Goal: Task Accomplishment & Management: Complete application form

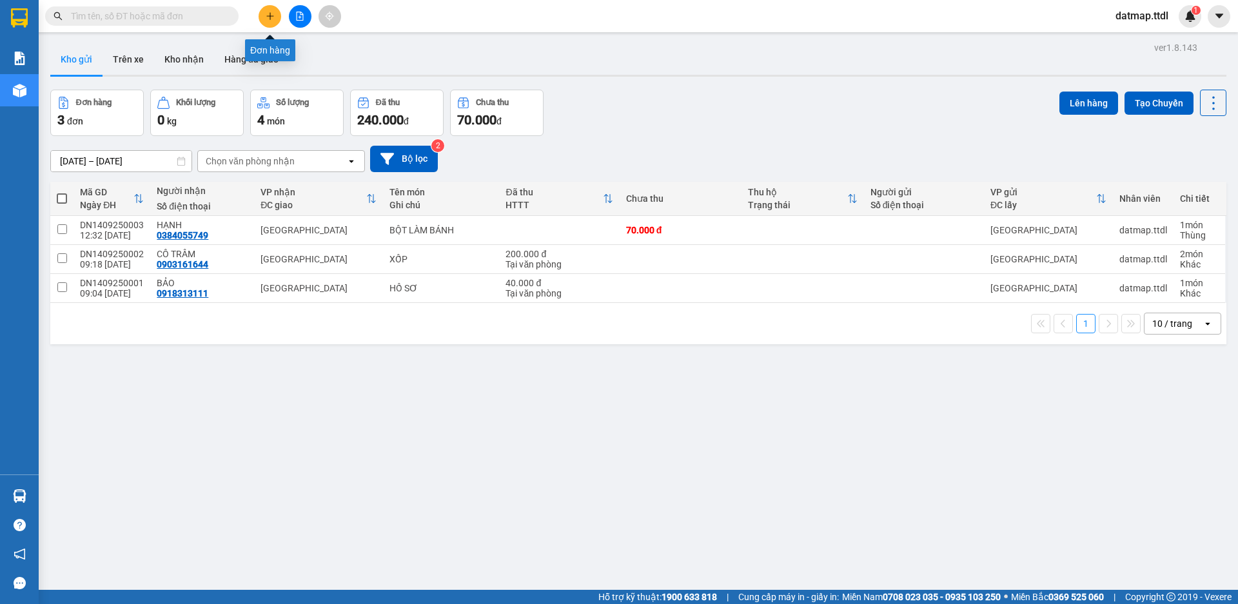
click at [268, 19] on icon "plus" at bounding box center [270, 16] width 9 height 9
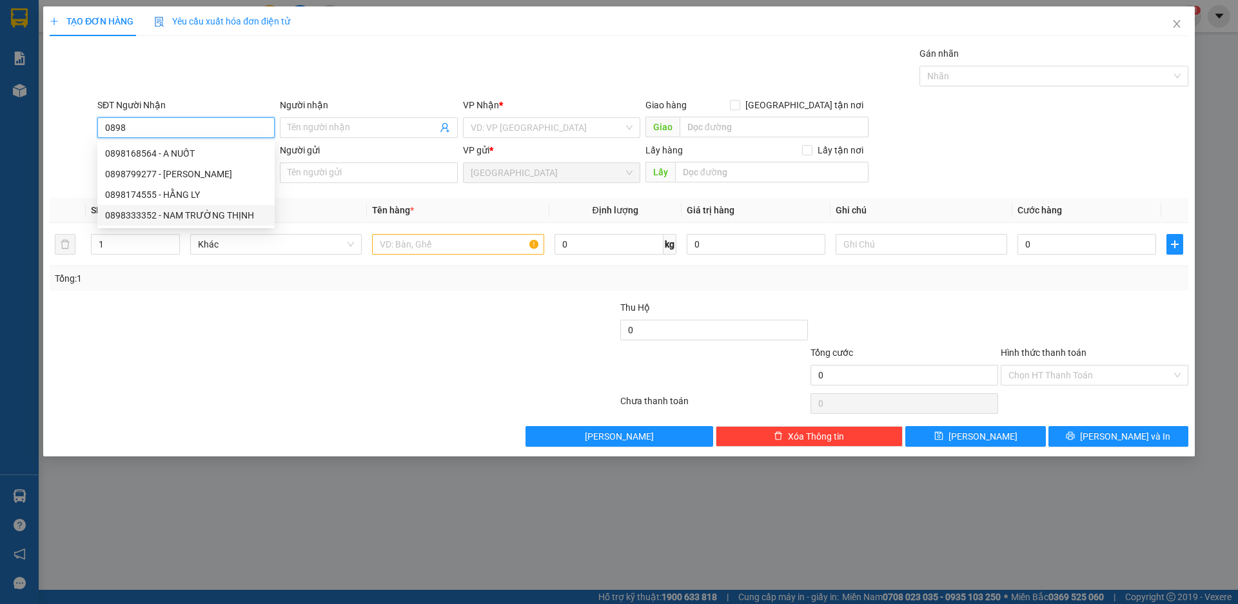
click at [134, 212] on div "0898333352 - NAM TRƯỜNG THỊNH" at bounding box center [186, 215] width 162 height 14
type input "0898333352"
type input "NAM TRƯỜNG THỊNH"
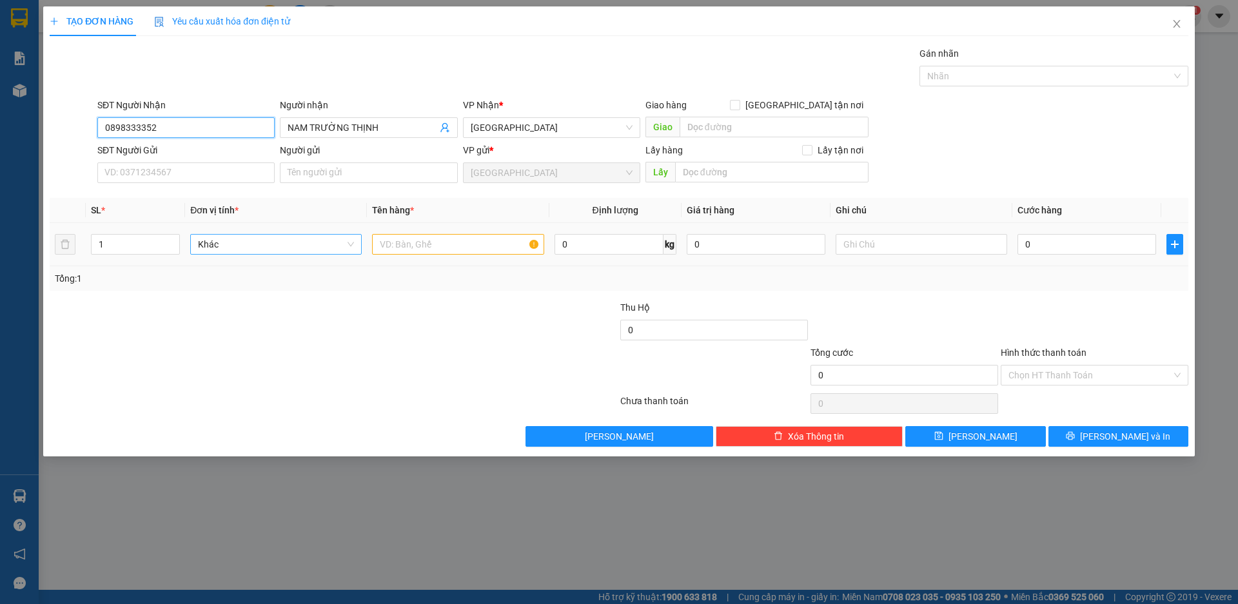
click at [272, 244] on span "Khác" at bounding box center [276, 244] width 156 height 19
type input "0898333352"
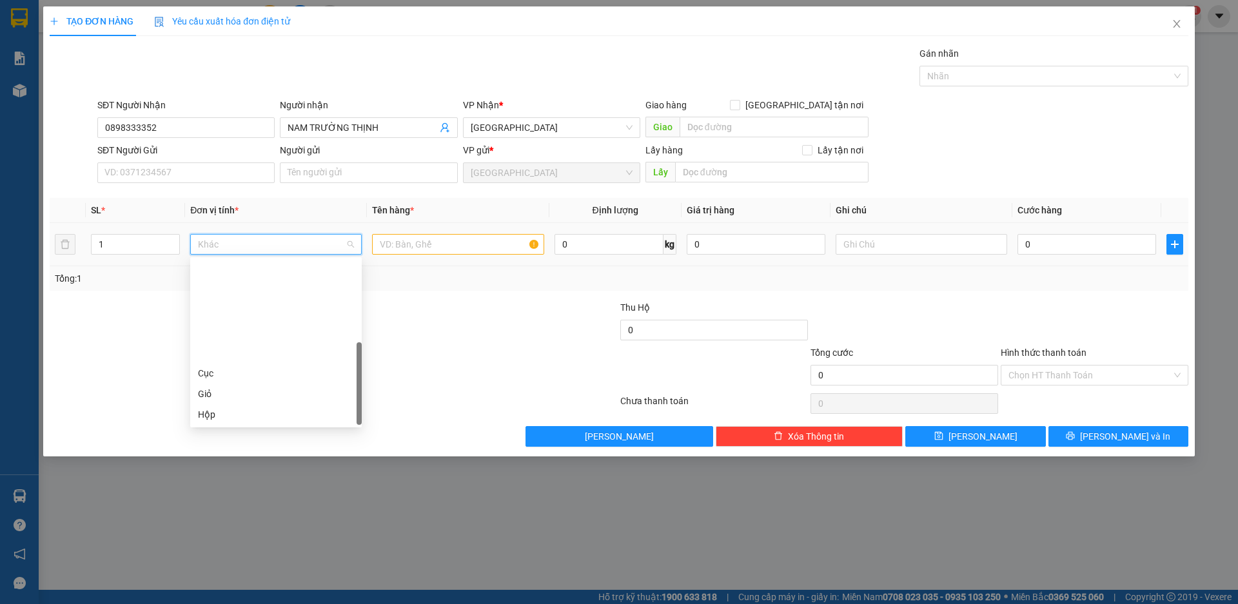
scroll to position [124, 0]
click at [247, 332] on div "Thùng" at bounding box center [276, 332] width 156 height 14
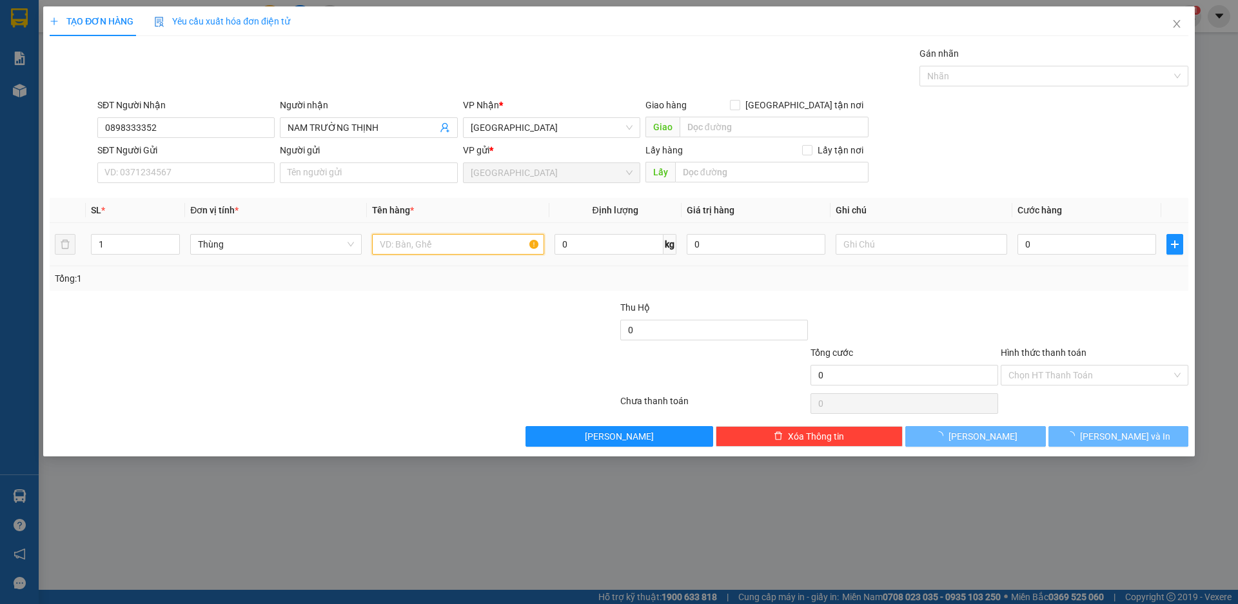
click at [412, 253] on input "text" at bounding box center [458, 244] width 172 height 21
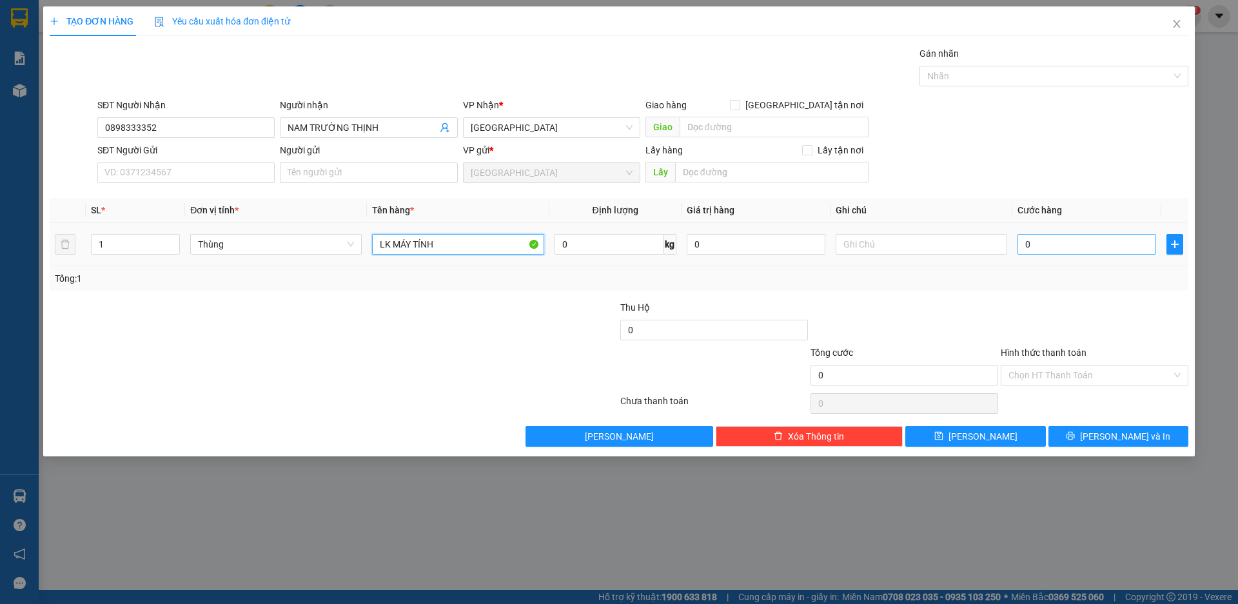
type input "LK MÁY TÍNH"
click at [1046, 251] on input "0" at bounding box center [1087, 244] width 139 height 21
type input "5"
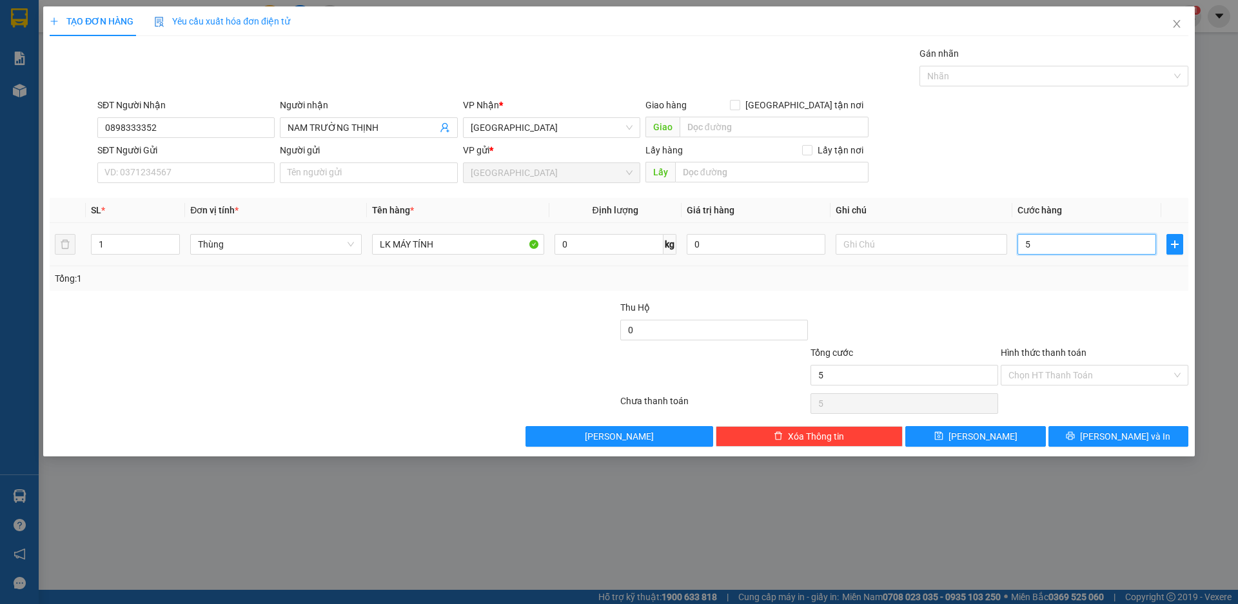
type input "50"
type input "500"
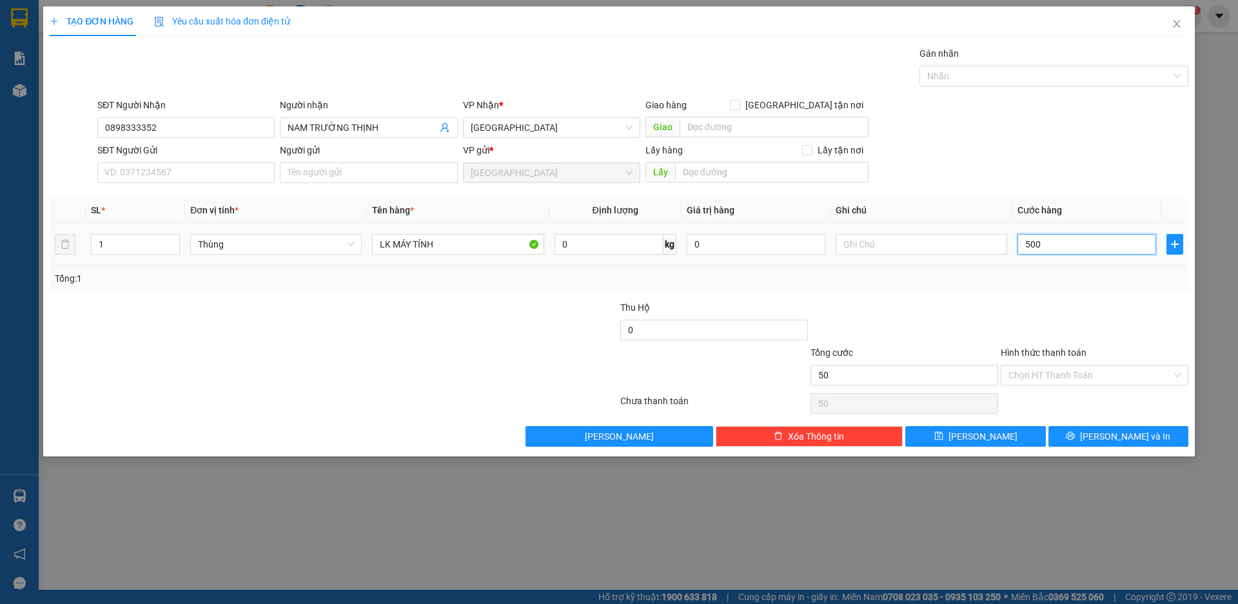
type input "500"
type input "5.000"
type input "50.000"
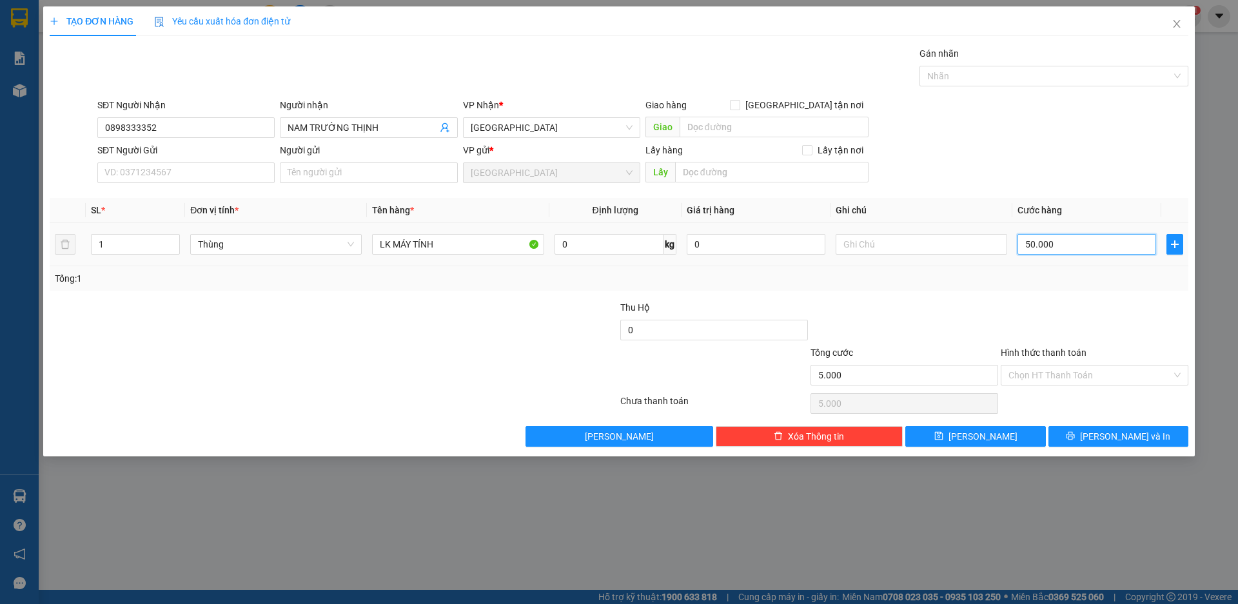
type input "50.000"
click at [1076, 371] on input "Hình thức thanh toán" at bounding box center [1090, 375] width 163 height 19
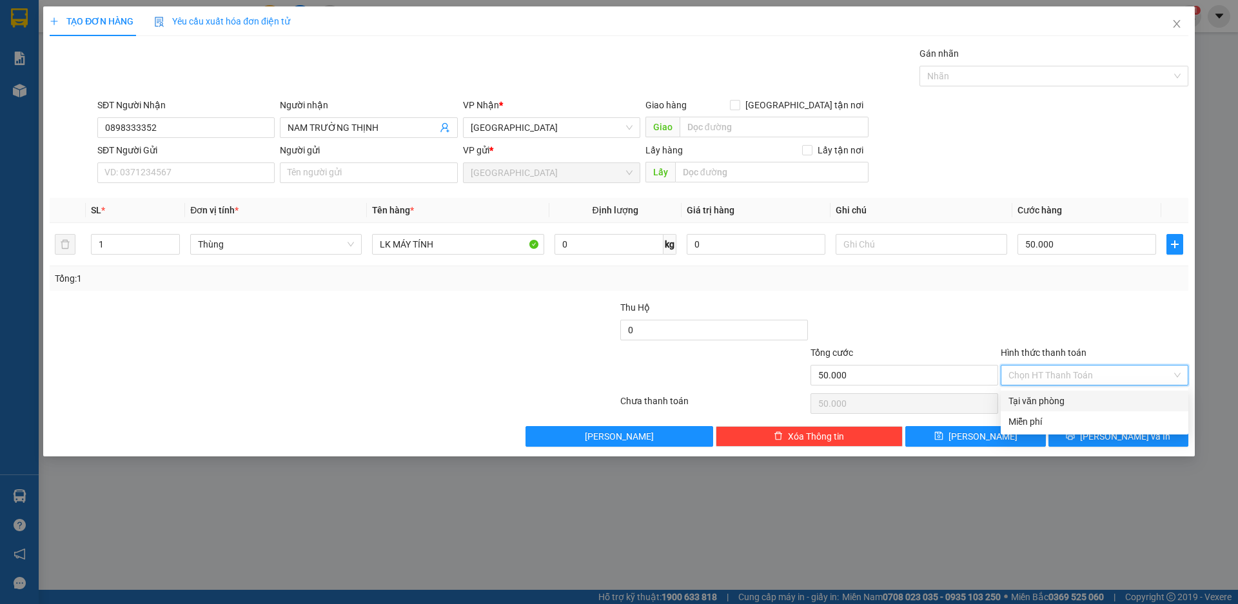
click at [1041, 400] on div "Tại văn phòng" at bounding box center [1095, 401] width 172 height 14
type input "0"
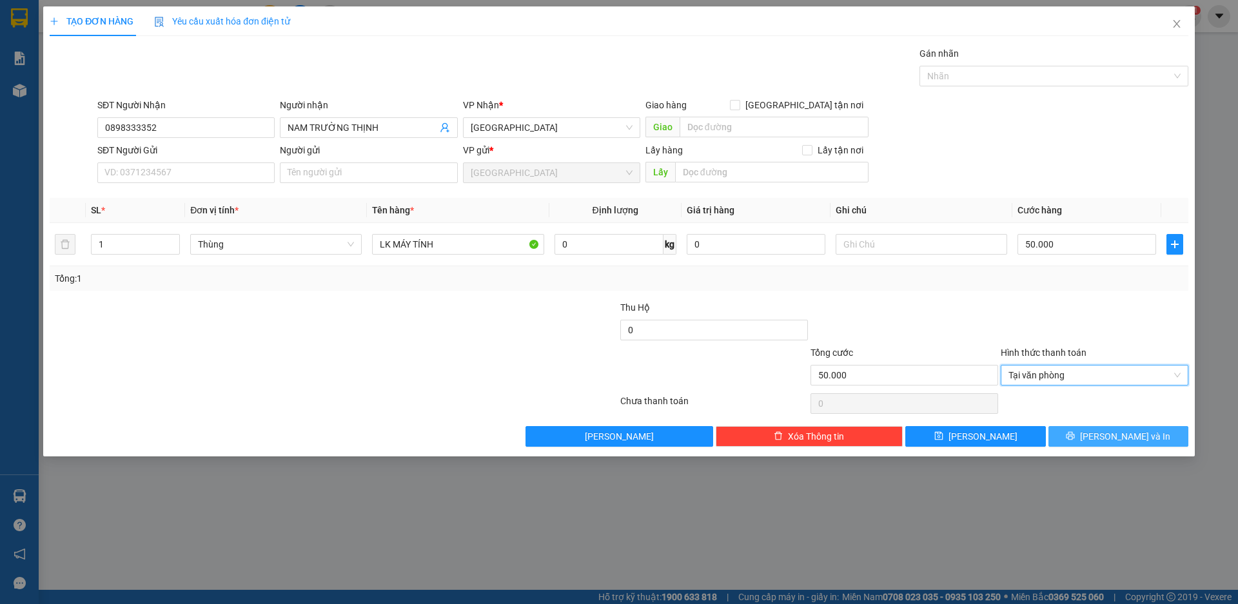
click at [1129, 434] on span "[PERSON_NAME] và In" at bounding box center [1125, 436] width 90 height 14
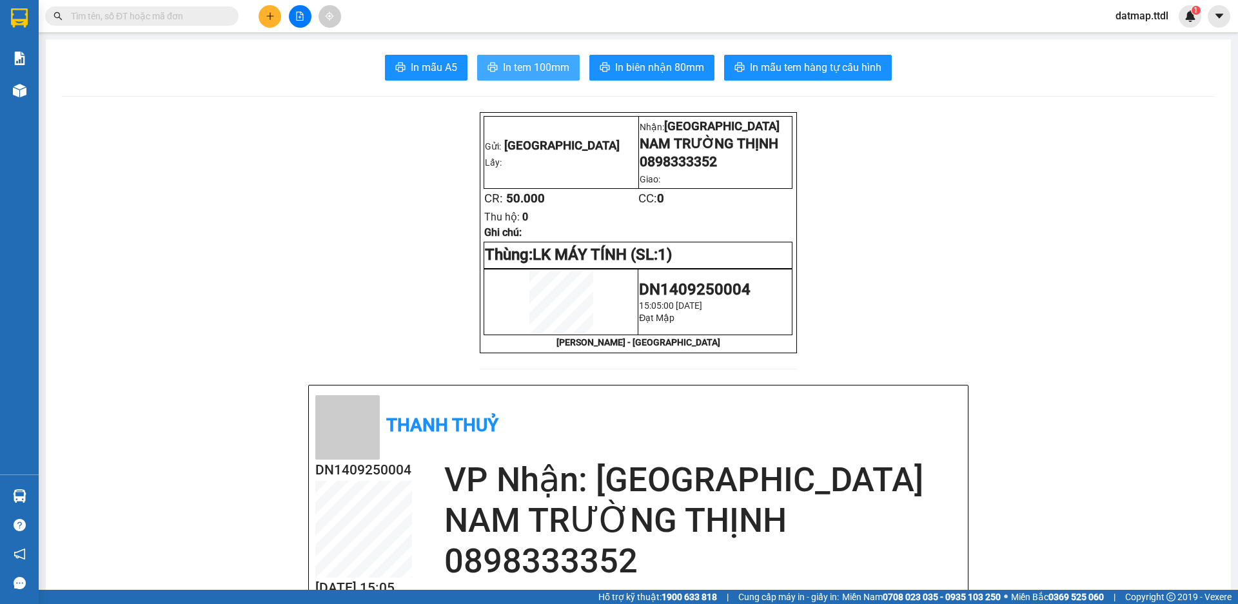
click at [528, 72] on span "In tem 100mm" at bounding box center [536, 67] width 66 height 16
click at [633, 64] on span "In biên nhận 80mm" at bounding box center [659, 67] width 89 height 16
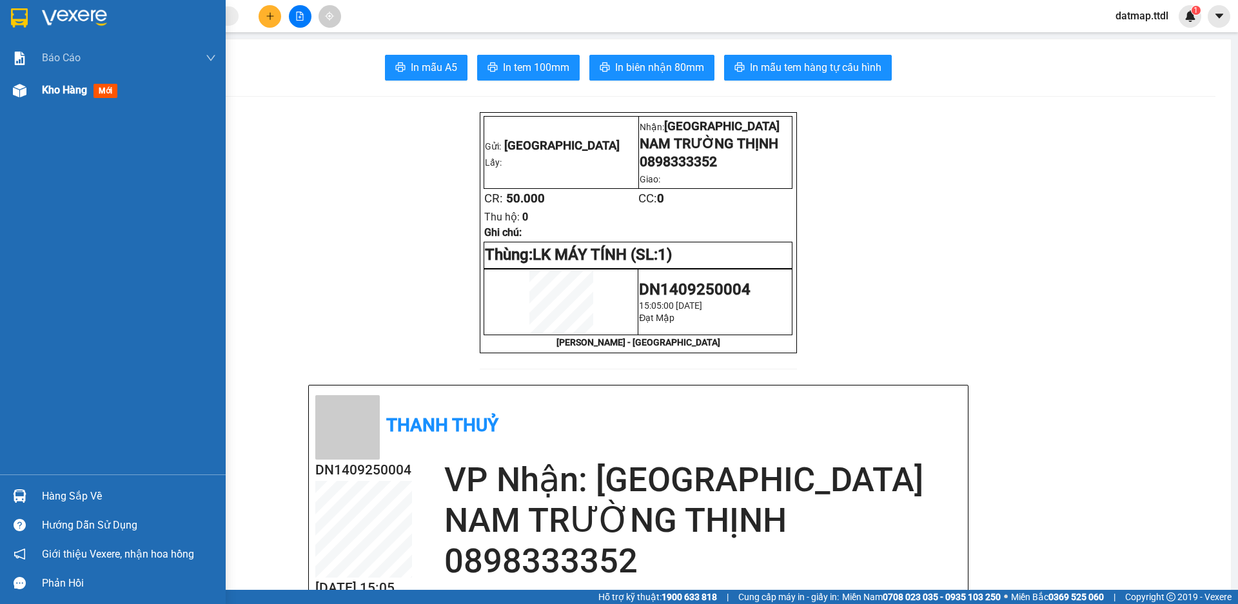
click at [67, 87] on span "Kho hàng" at bounding box center [64, 90] width 45 height 12
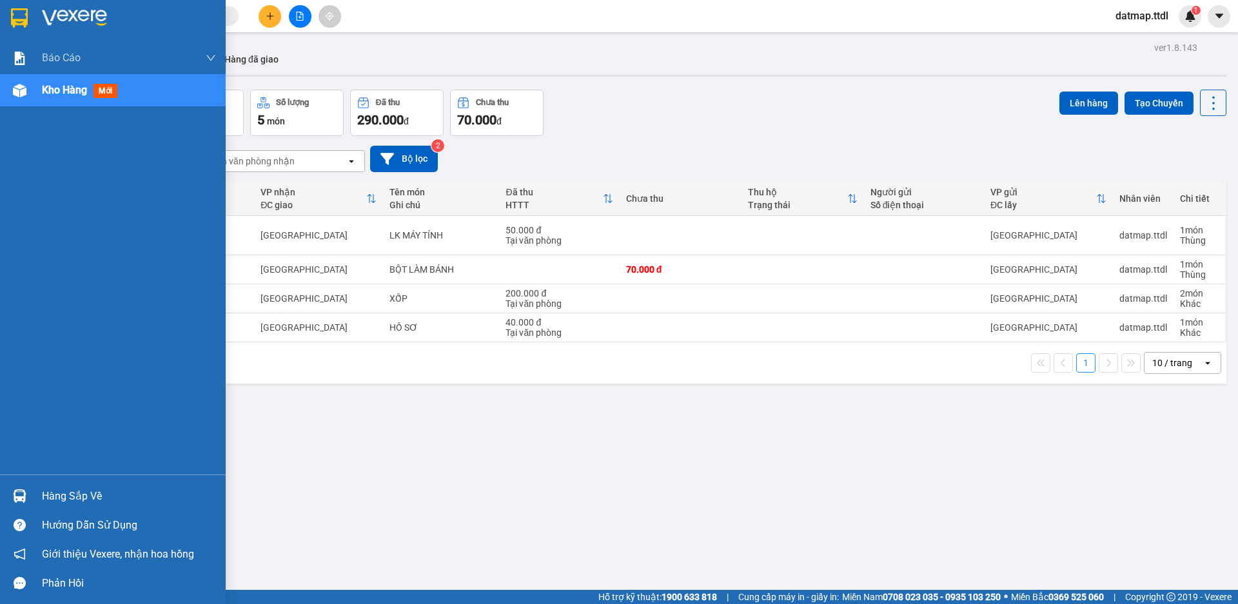
click at [30, 94] on div at bounding box center [19, 90] width 23 height 23
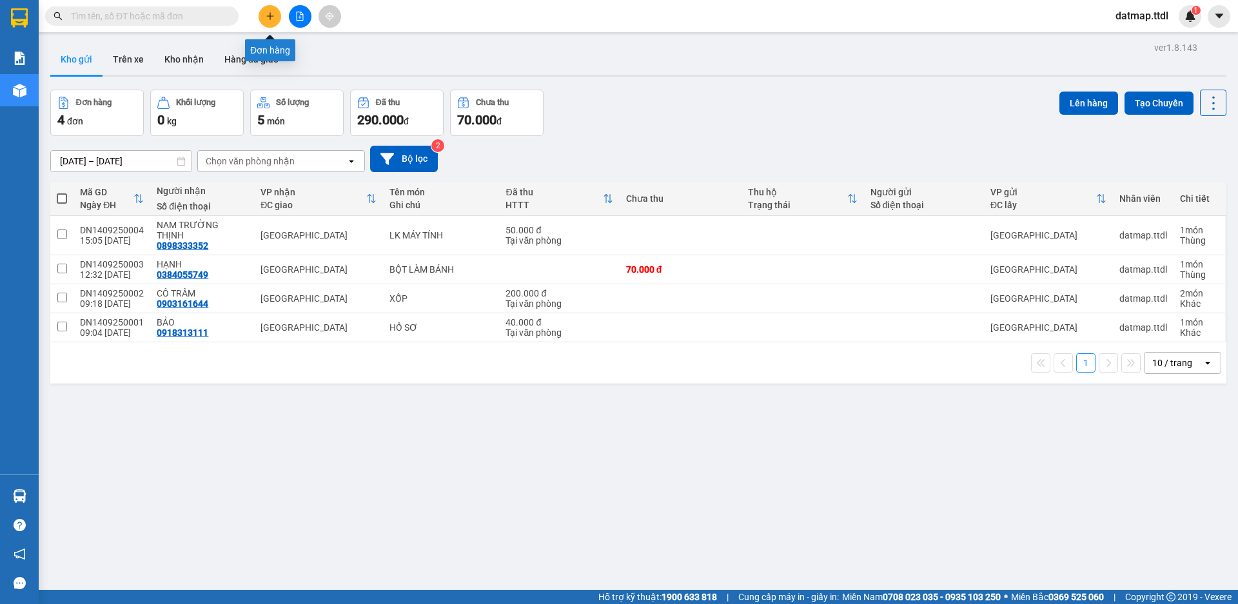
click at [267, 21] on button at bounding box center [270, 16] width 23 height 23
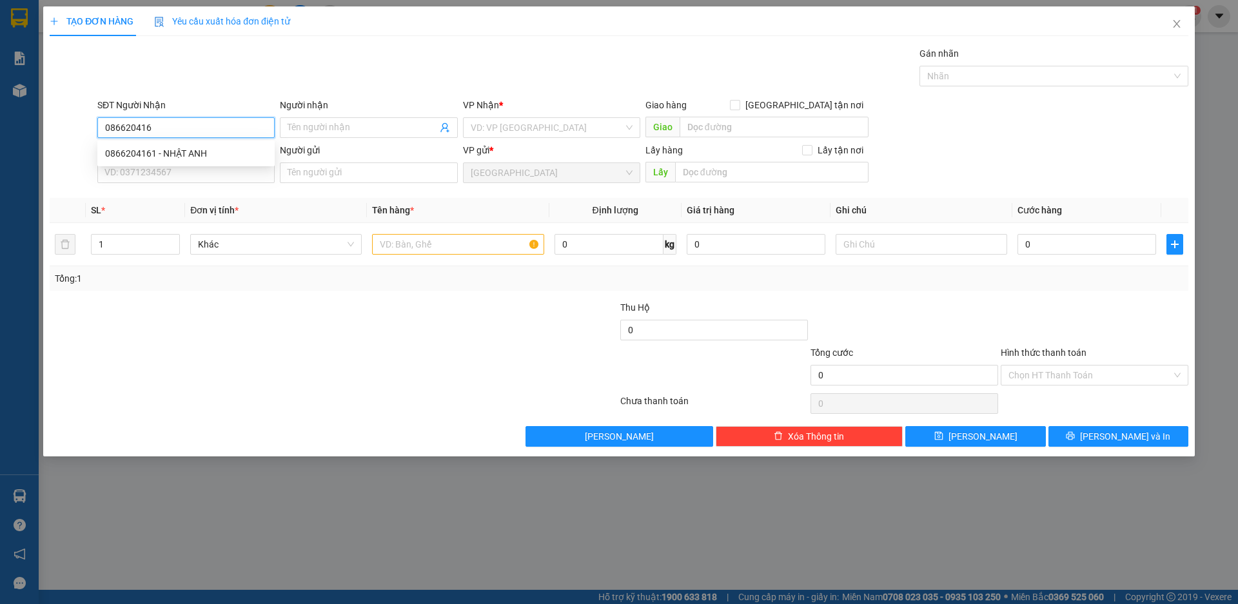
type input "0866204161"
click at [132, 150] on div "0866204161 - NHẬT ANH" at bounding box center [186, 153] width 162 height 14
type input "NHẬT ANH"
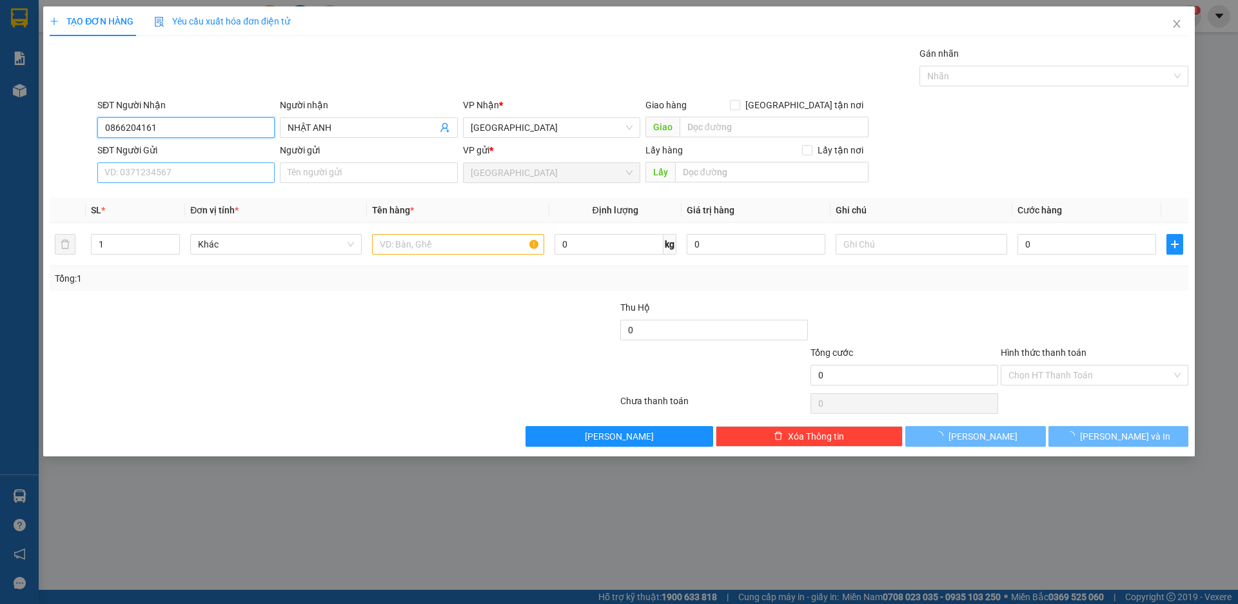
type input "0866204161"
click at [144, 177] on input "SĐT Người Gửi" at bounding box center [185, 172] width 177 height 21
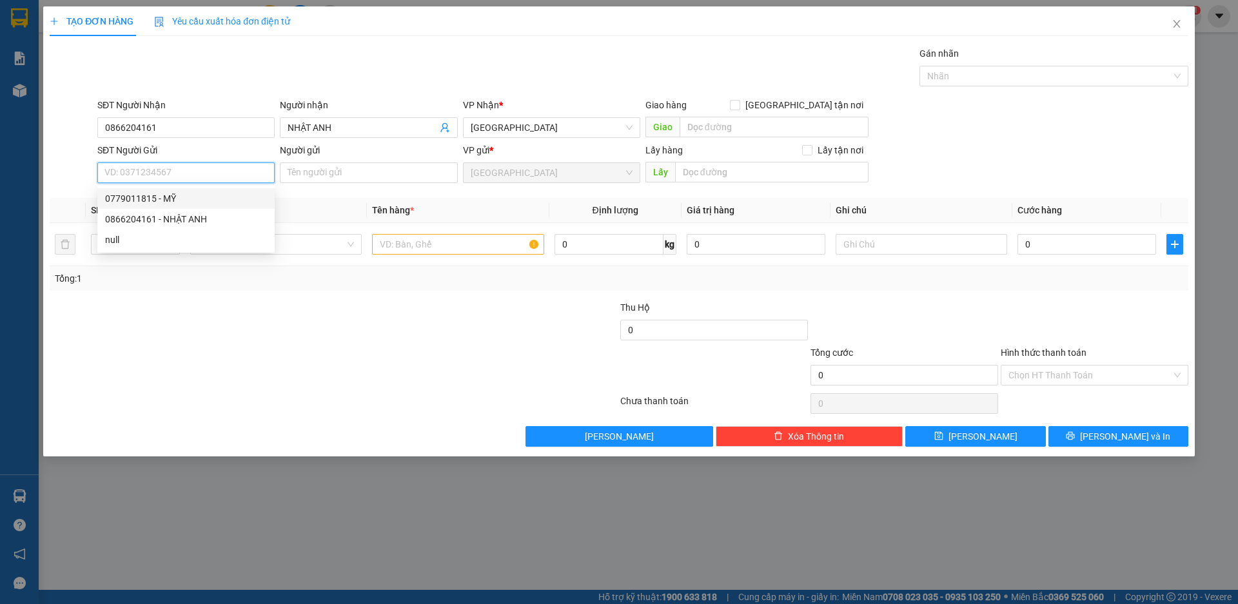
click at [136, 199] on div "0779011815 - MỸ" at bounding box center [186, 199] width 162 height 14
type input "0779011815"
type input "MỸ"
click at [222, 246] on span "Khác" at bounding box center [276, 244] width 156 height 19
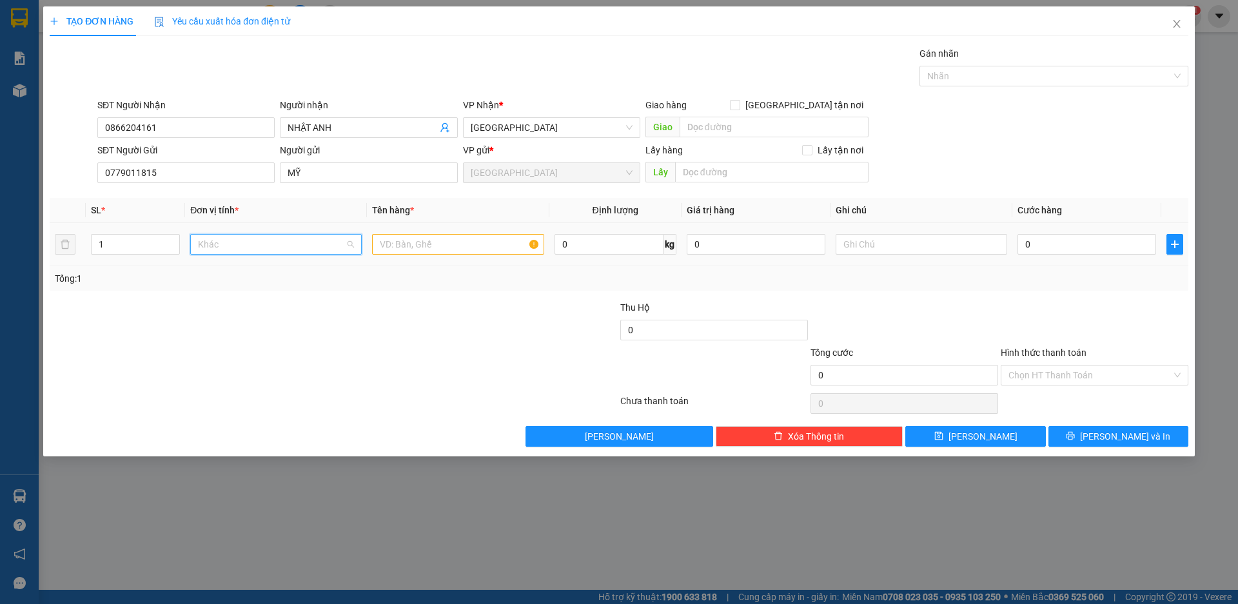
scroll to position [124, 0]
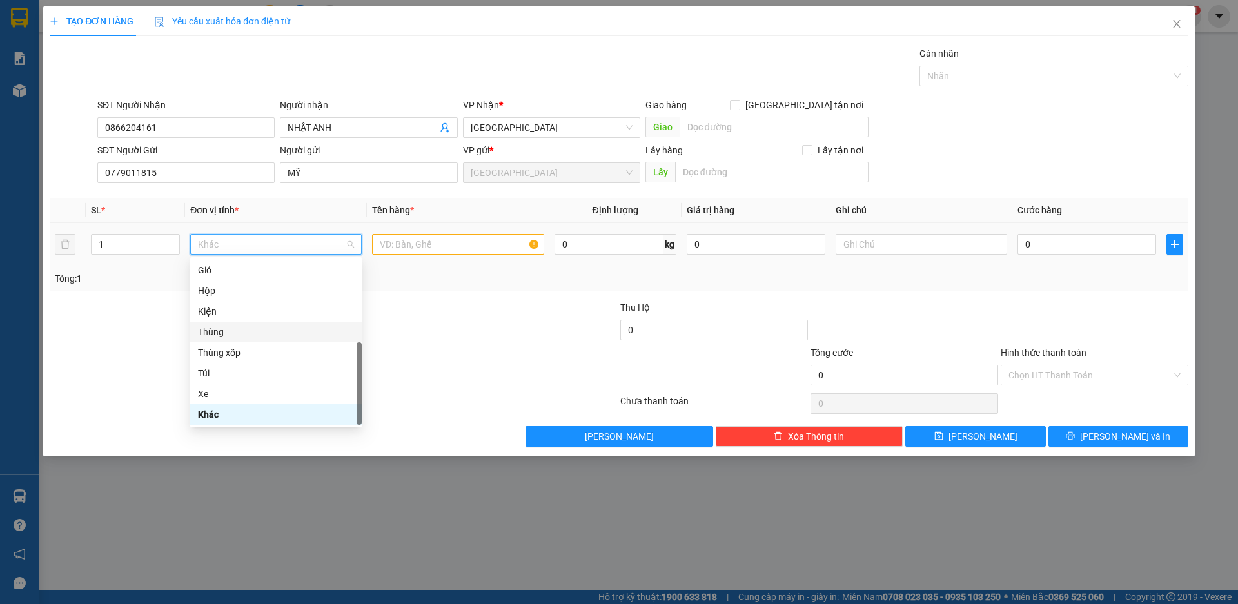
click at [230, 331] on div "Thùng" at bounding box center [276, 332] width 156 height 14
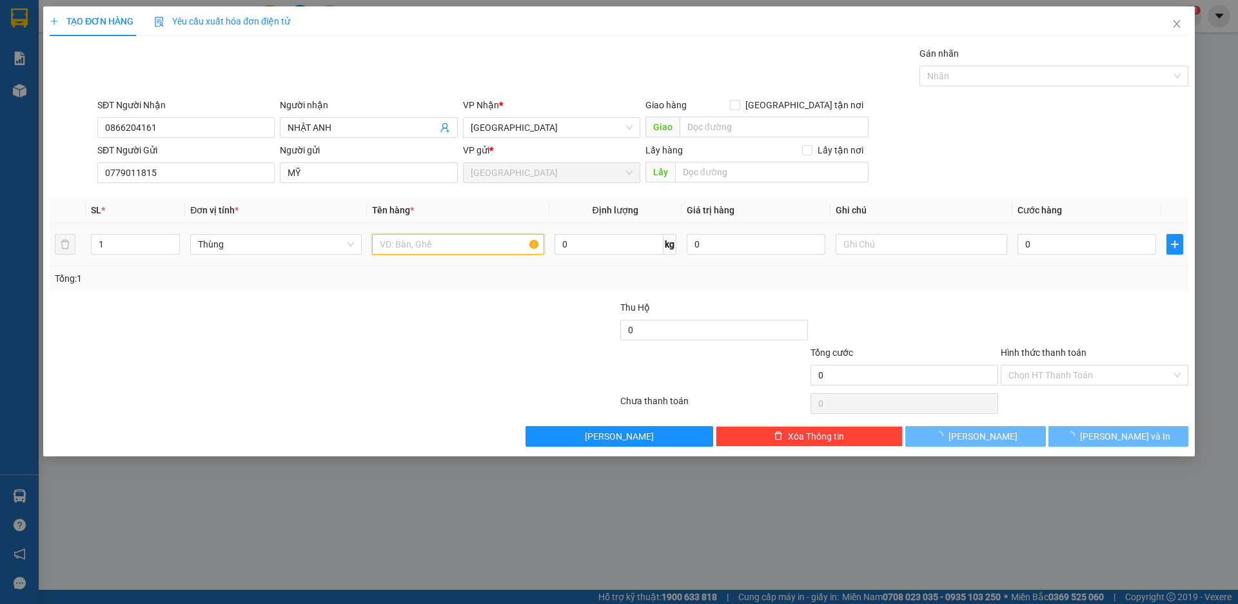
click at [417, 244] on input "text" at bounding box center [458, 244] width 172 height 21
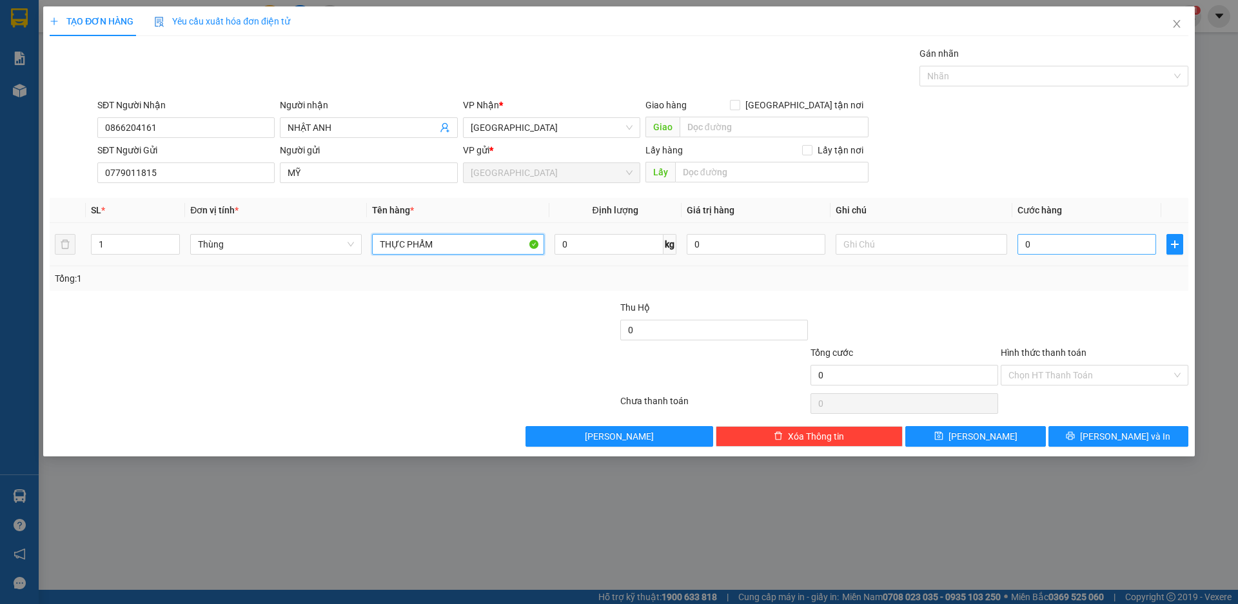
type input "THỰC PHẨM"
click at [1030, 250] on input "0" at bounding box center [1087, 244] width 139 height 21
type input "7"
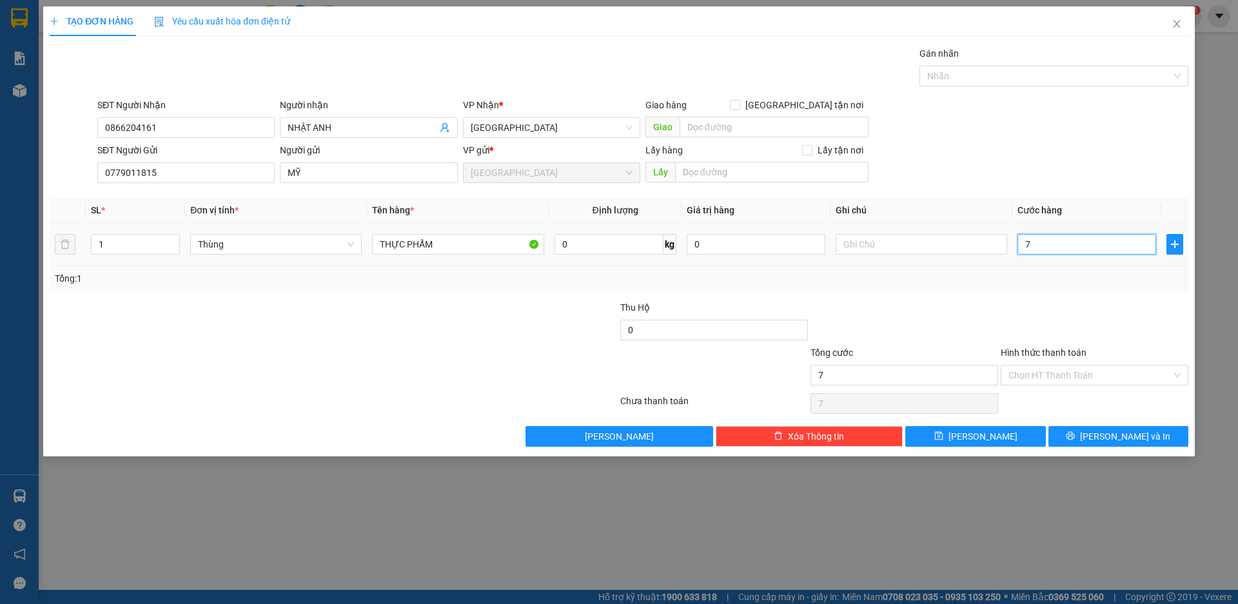
type input "70"
type input "700"
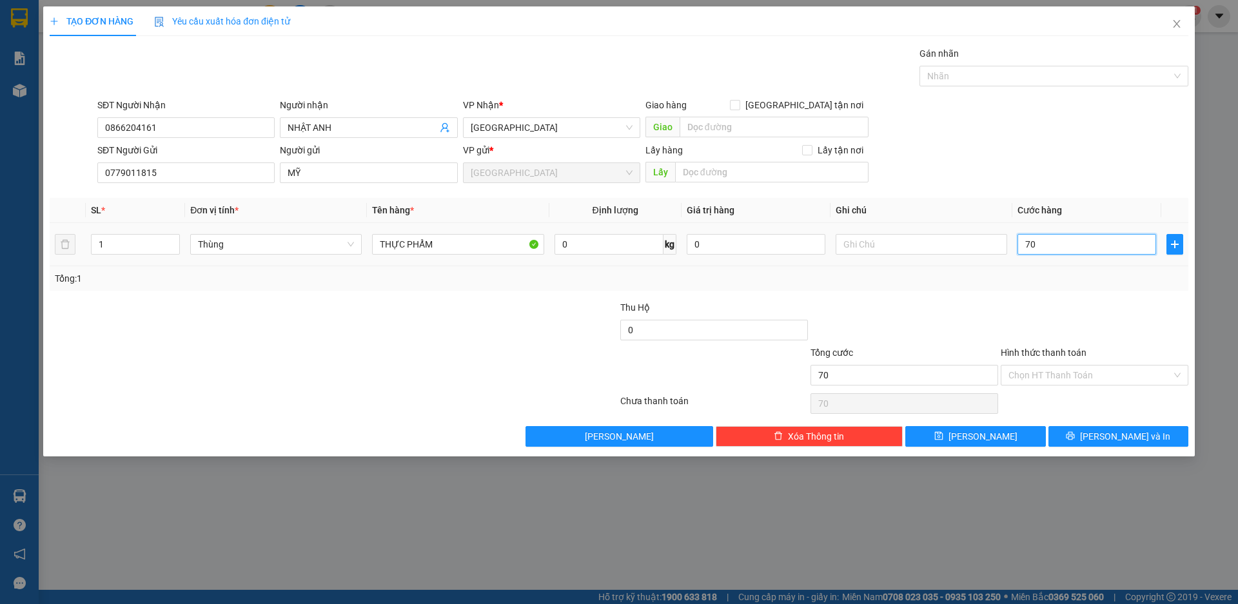
type input "700"
type input "7.000"
type input "70.000"
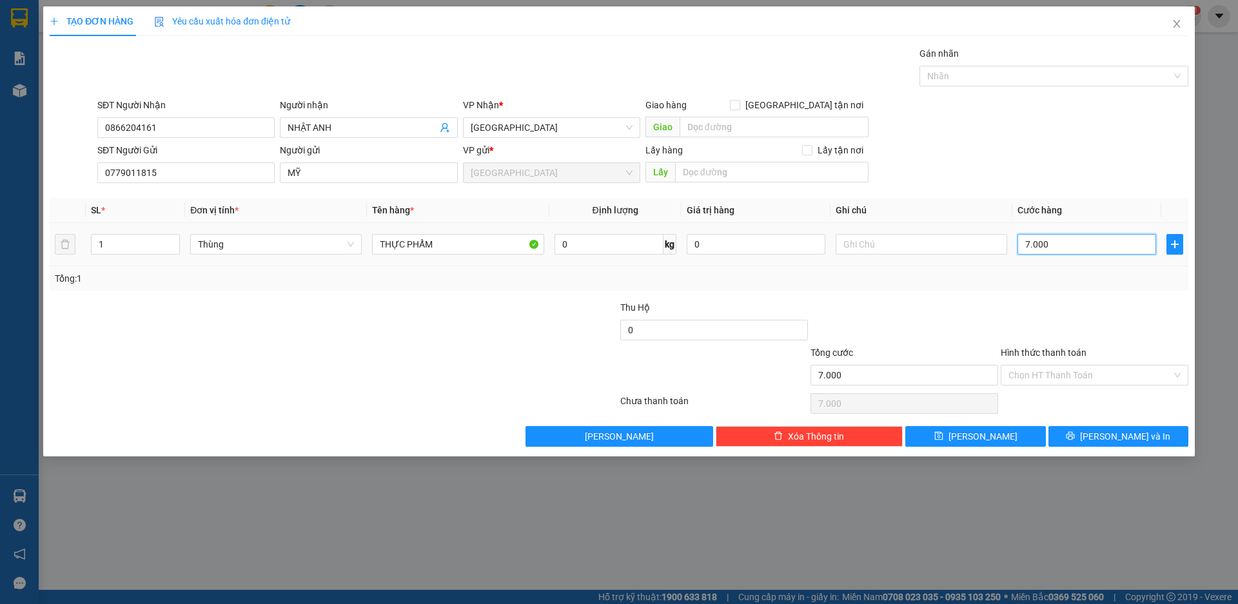
type input "70.000"
click at [1096, 377] on input "Hình thức thanh toán" at bounding box center [1090, 375] width 163 height 19
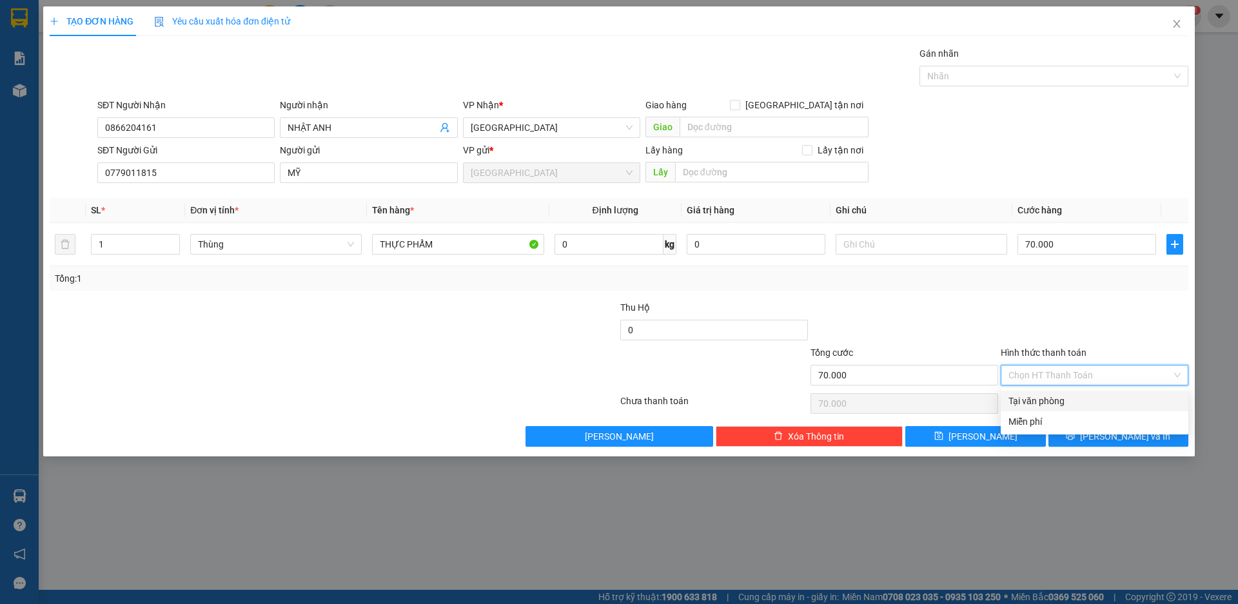
click at [1067, 400] on div "Tại văn phòng" at bounding box center [1095, 401] width 172 height 14
type input "0"
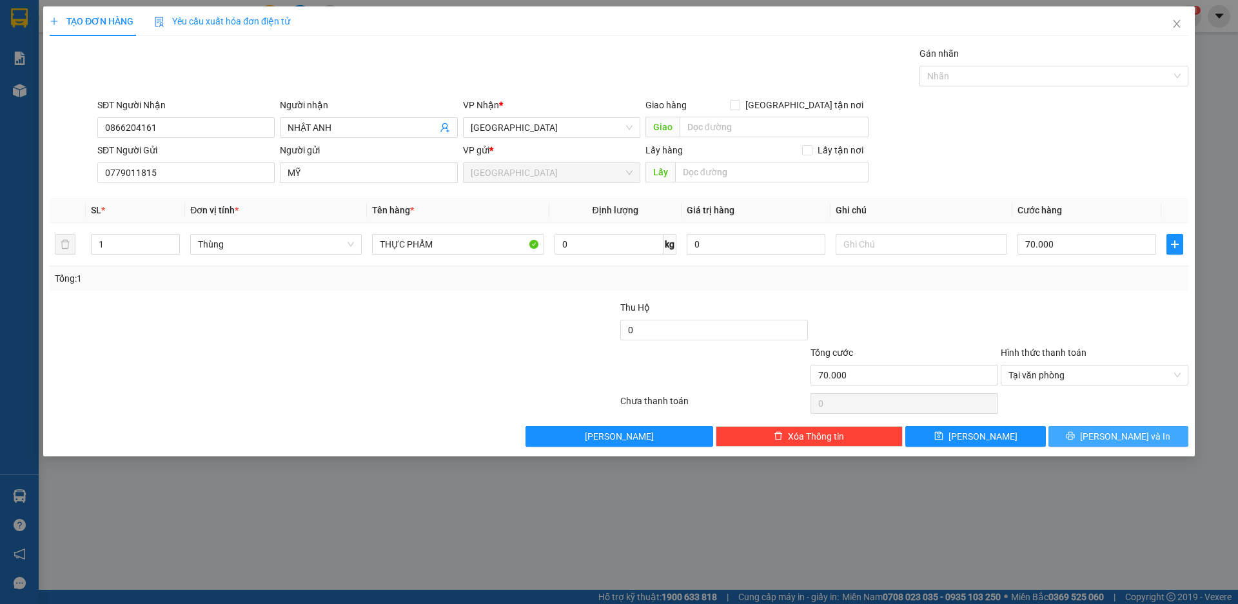
click at [1075, 432] on icon "printer" at bounding box center [1070, 435] width 9 height 9
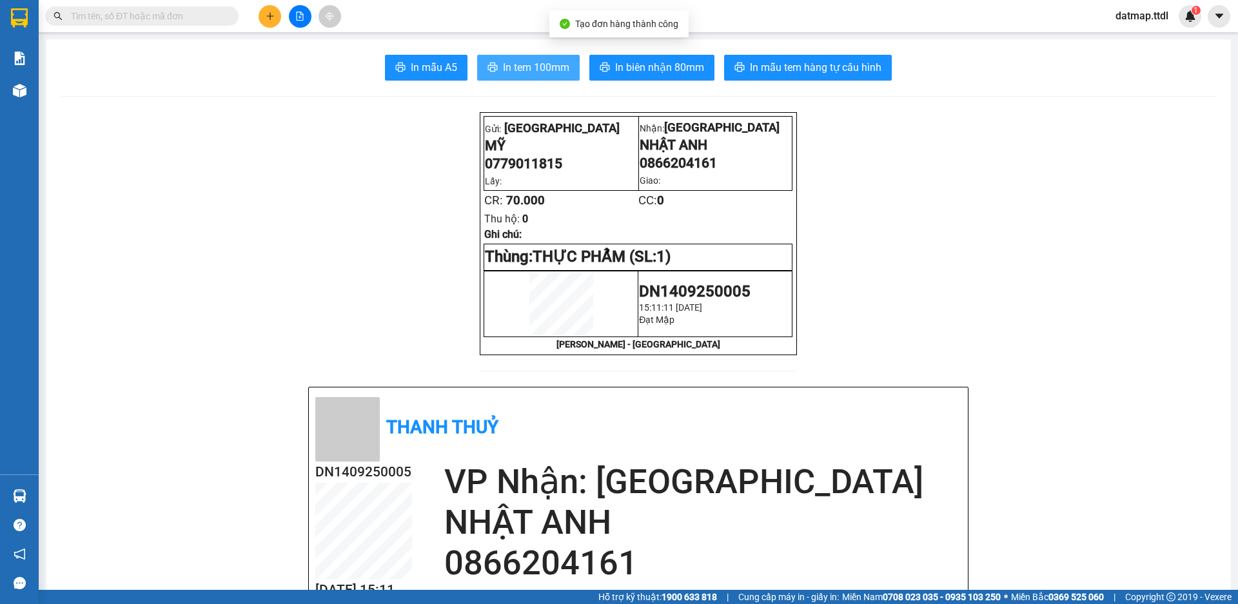
click at [509, 71] on span "In tem 100mm" at bounding box center [536, 67] width 66 height 16
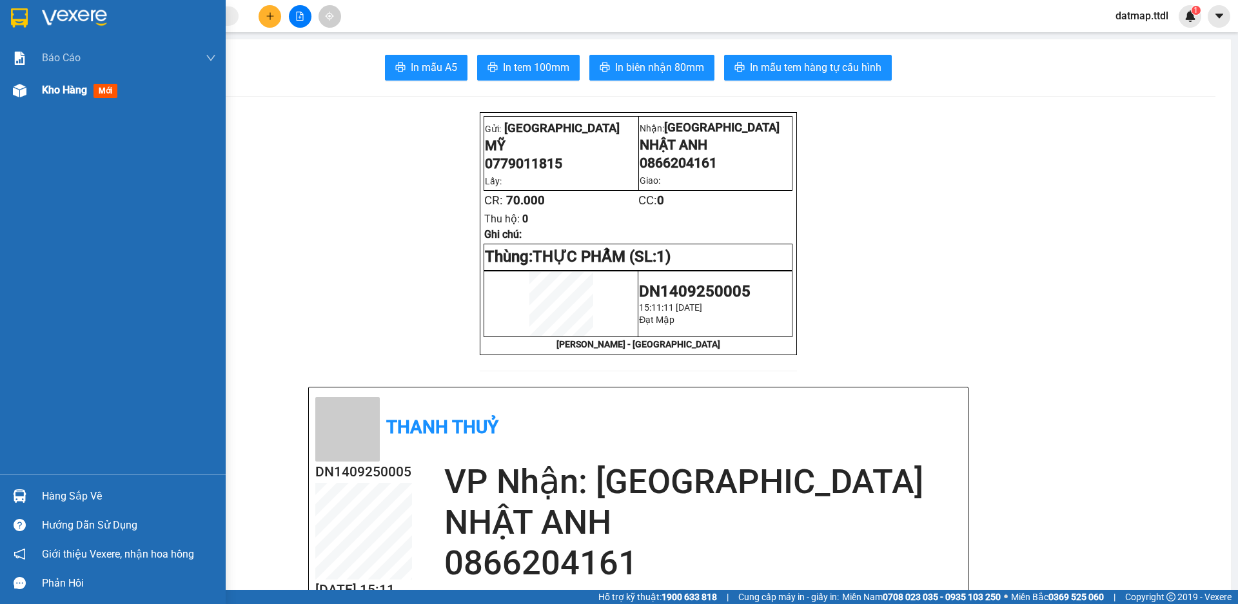
click at [64, 88] on span "Kho hàng" at bounding box center [64, 90] width 45 height 12
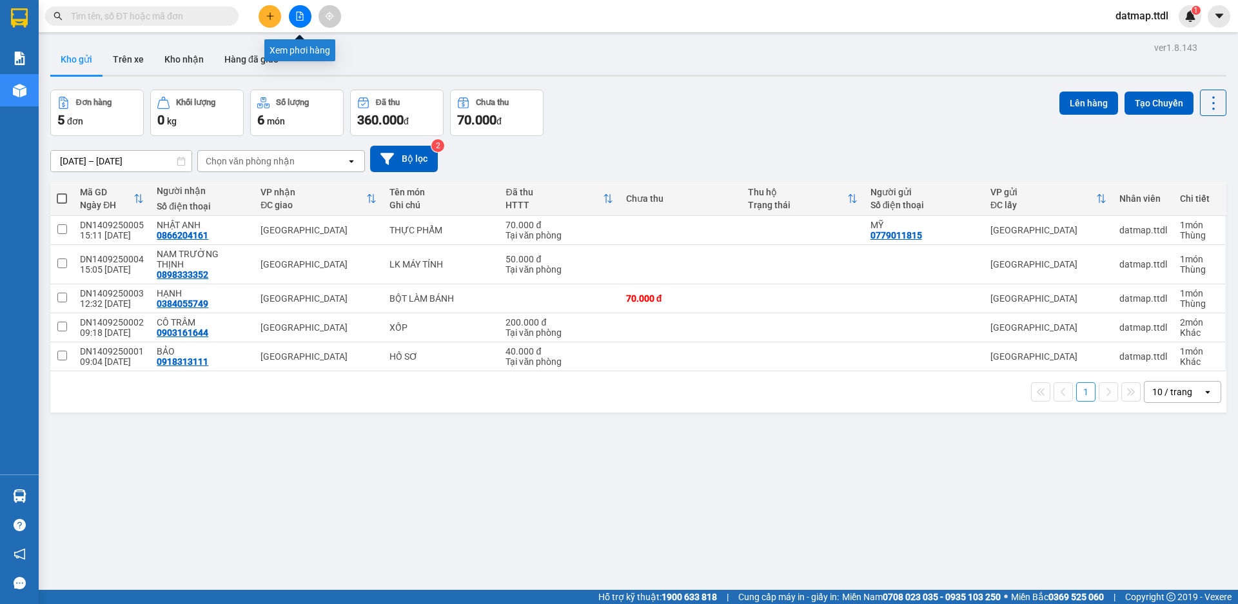
click at [302, 17] on icon "file-add" at bounding box center [299, 16] width 9 height 9
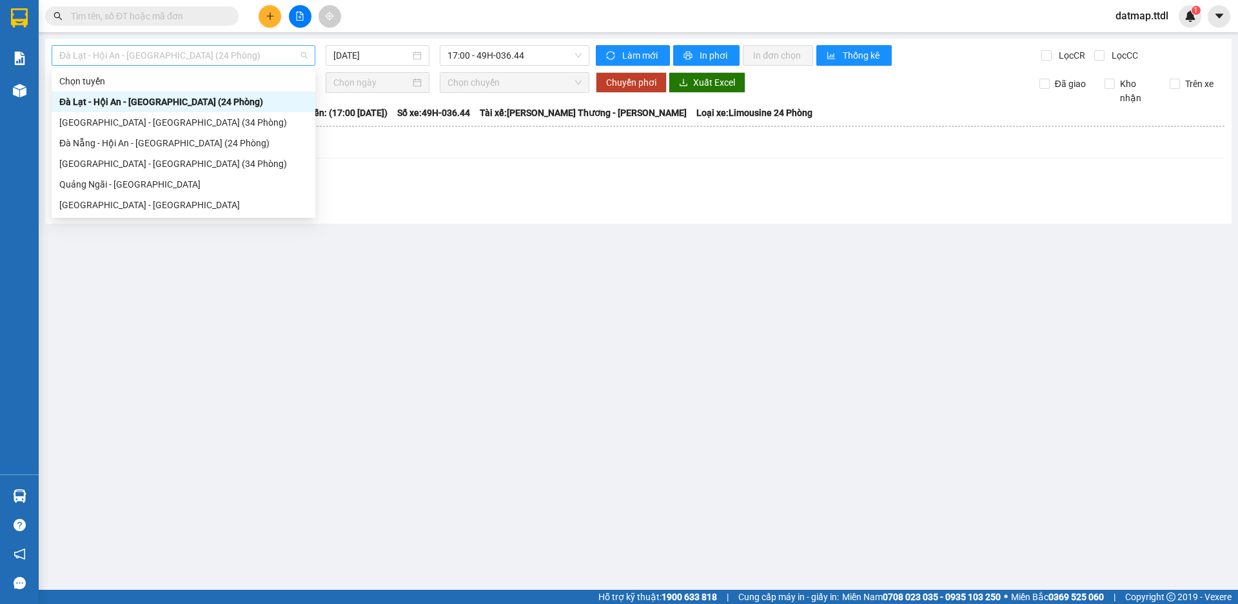
click at [208, 59] on span "Đà Lạt - Hội An - [GEOGRAPHIC_DATA] (24 Phòng)" at bounding box center [183, 55] width 248 height 19
click at [362, 58] on input "[DATE]" at bounding box center [371, 55] width 77 height 14
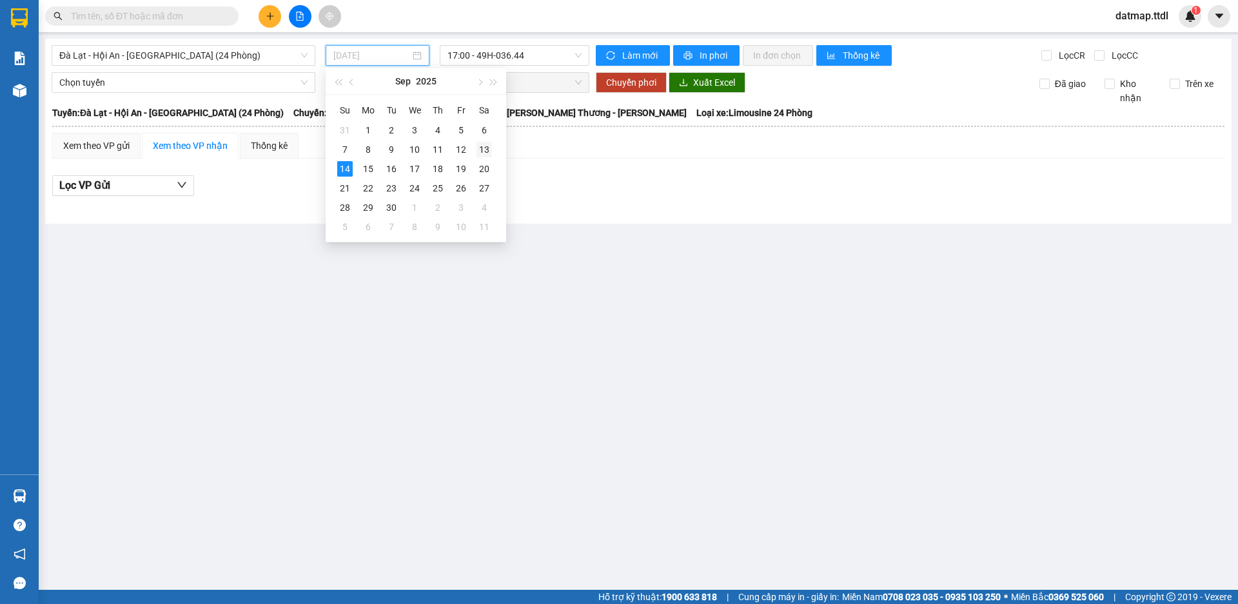
click at [484, 151] on div "13" at bounding box center [484, 149] width 15 height 15
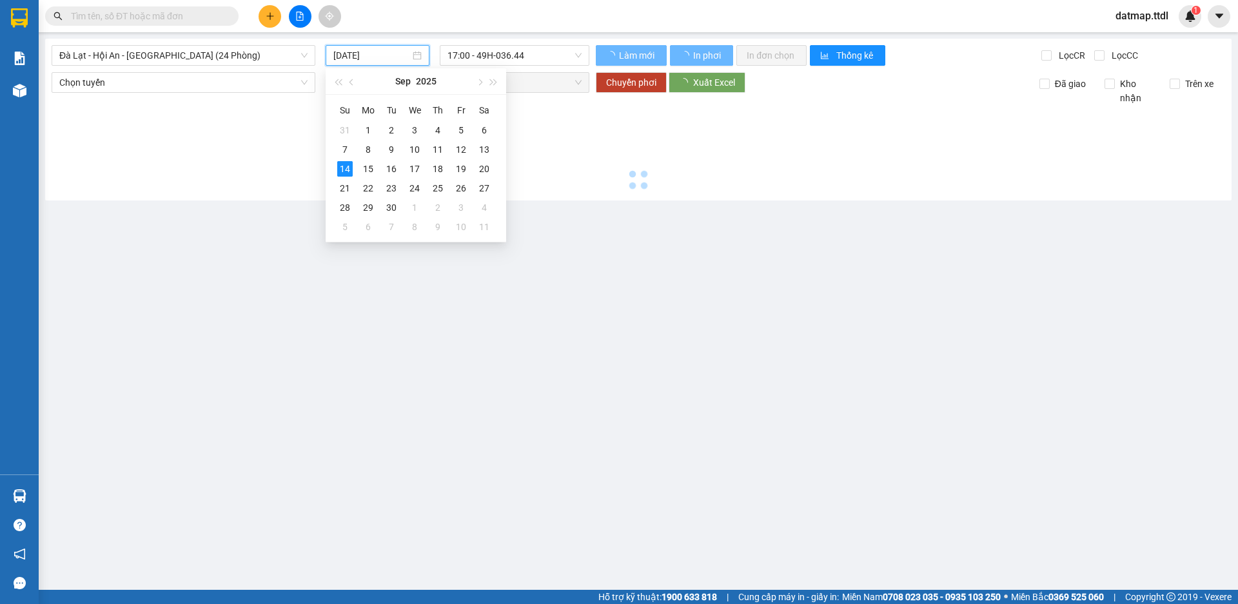
type input "[DATE]"
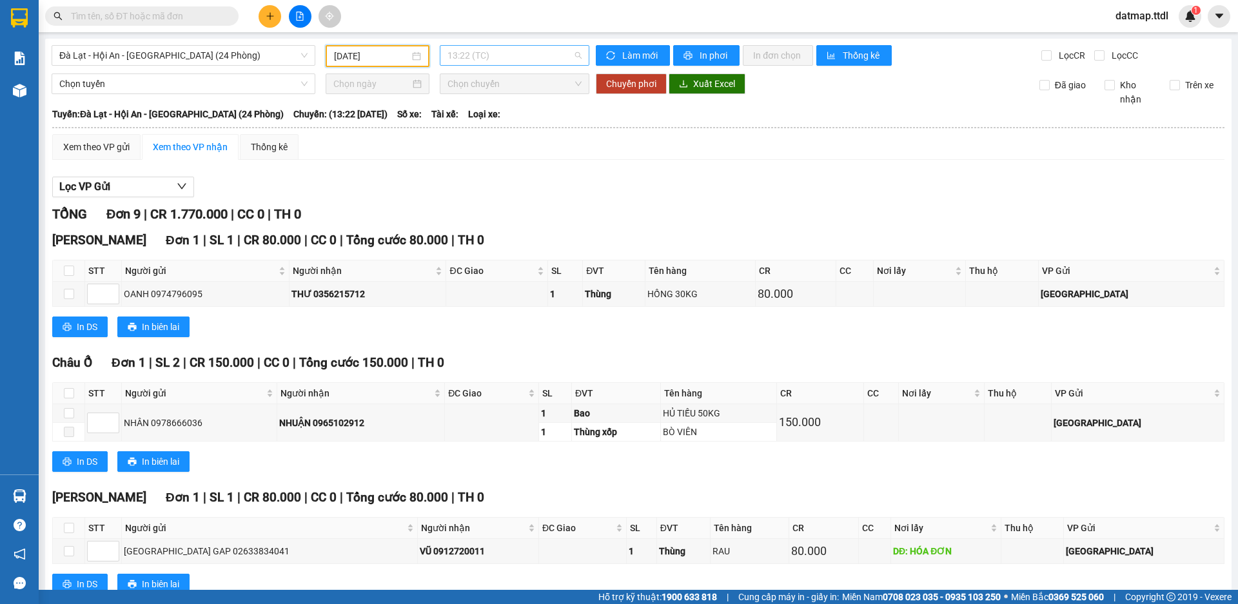
click at [546, 56] on span "13:22 (TC)" at bounding box center [515, 55] width 134 height 19
click at [524, 126] on div "16:30 (TC) - 49H-034.51" at bounding box center [494, 122] width 101 height 14
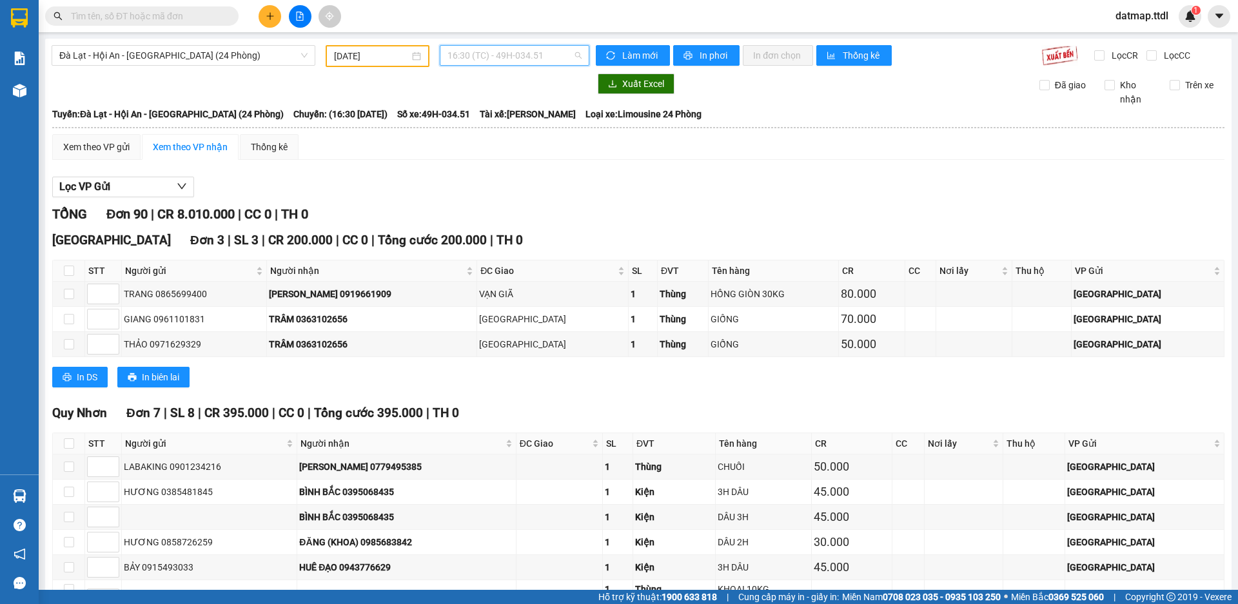
click at [543, 61] on span "16:30 (TC) - 49H-034.51" at bounding box center [515, 55] width 134 height 19
click at [502, 101] on div "13:22 (TC)" at bounding box center [494, 102] width 101 height 14
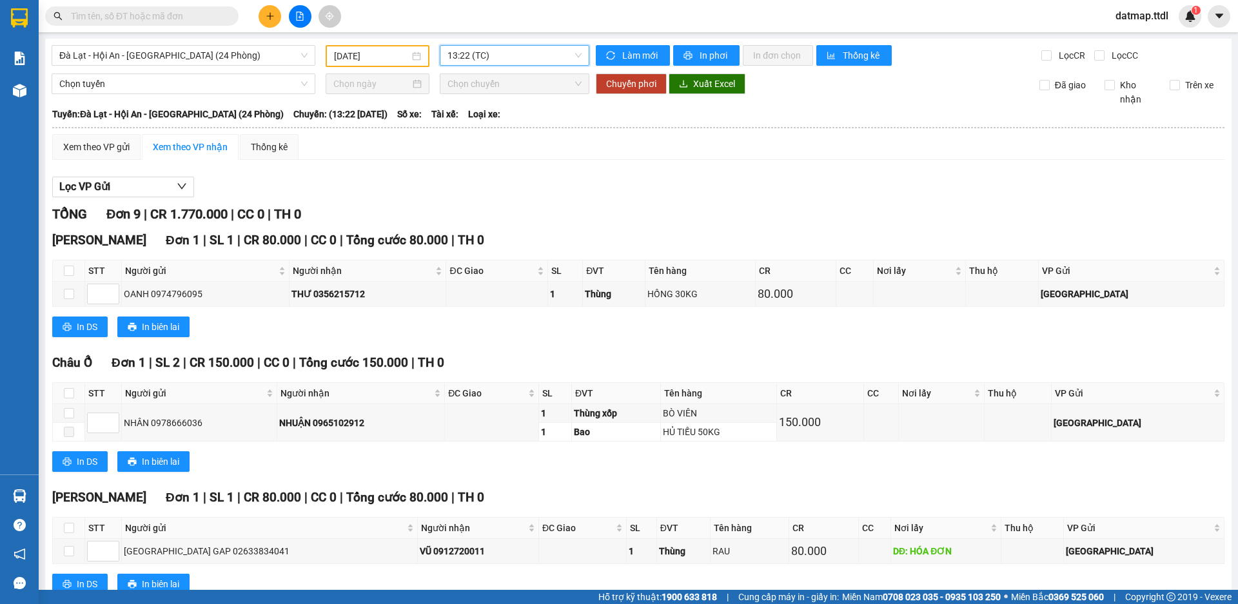
click at [531, 58] on span "13:22 (TC)" at bounding box center [515, 55] width 134 height 19
click at [504, 143] on div "16:45 (TC)" at bounding box center [494, 143] width 101 height 14
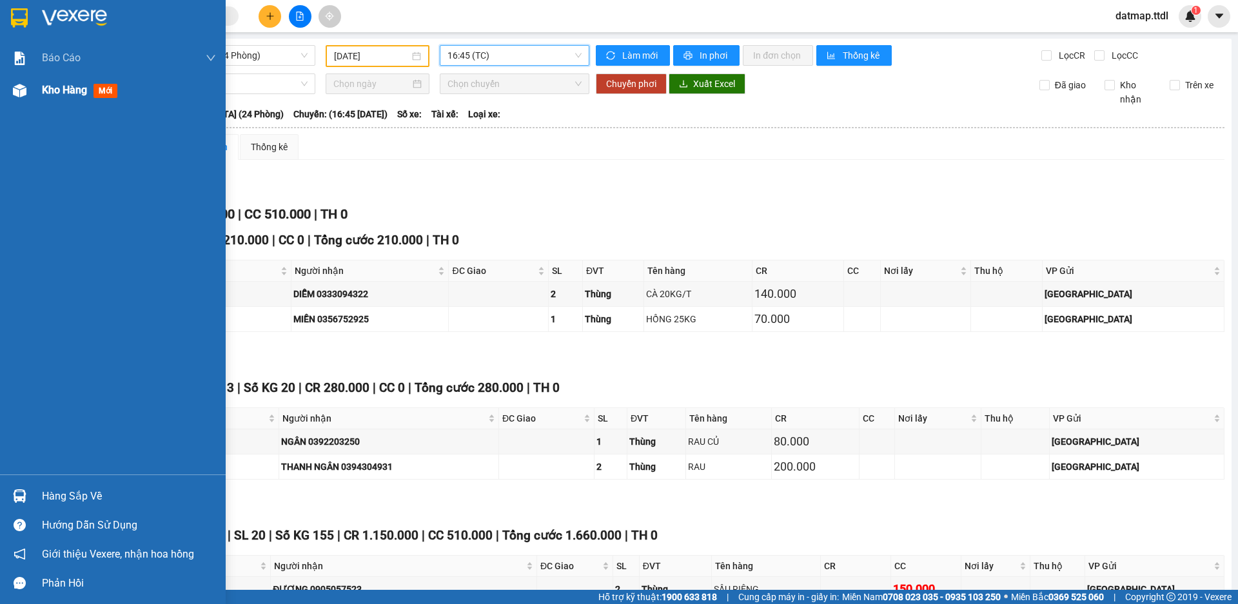
click at [68, 92] on span "Kho hàng" at bounding box center [64, 90] width 45 height 12
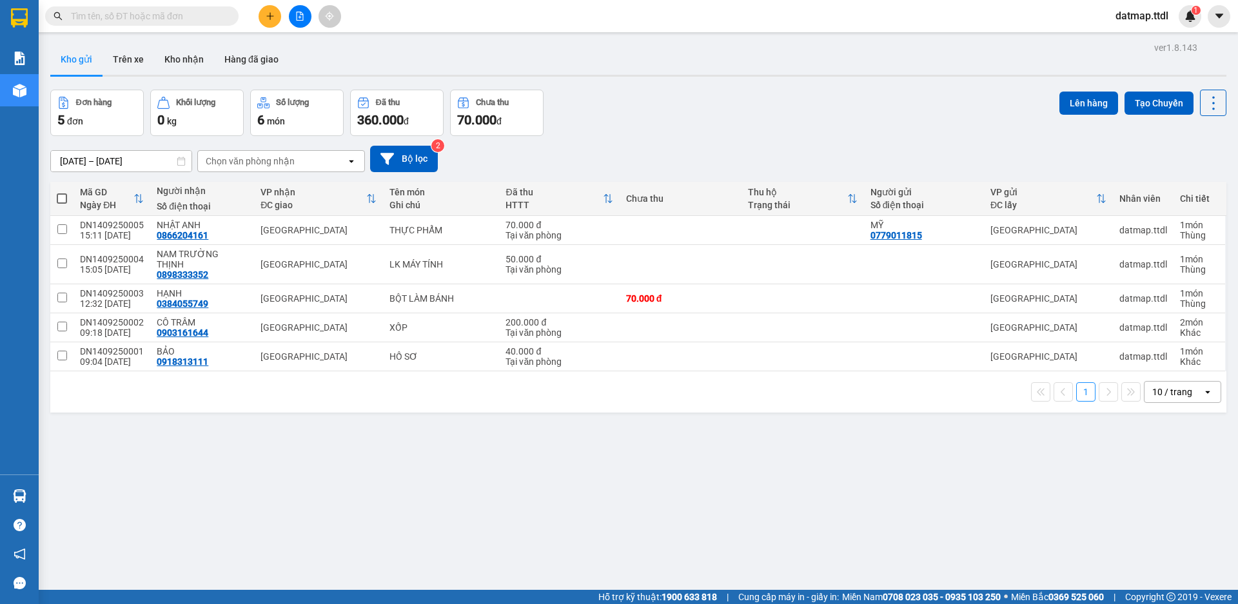
click at [266, 16] on icon "plus" at bounding box center [270, 16] width 9 height 9
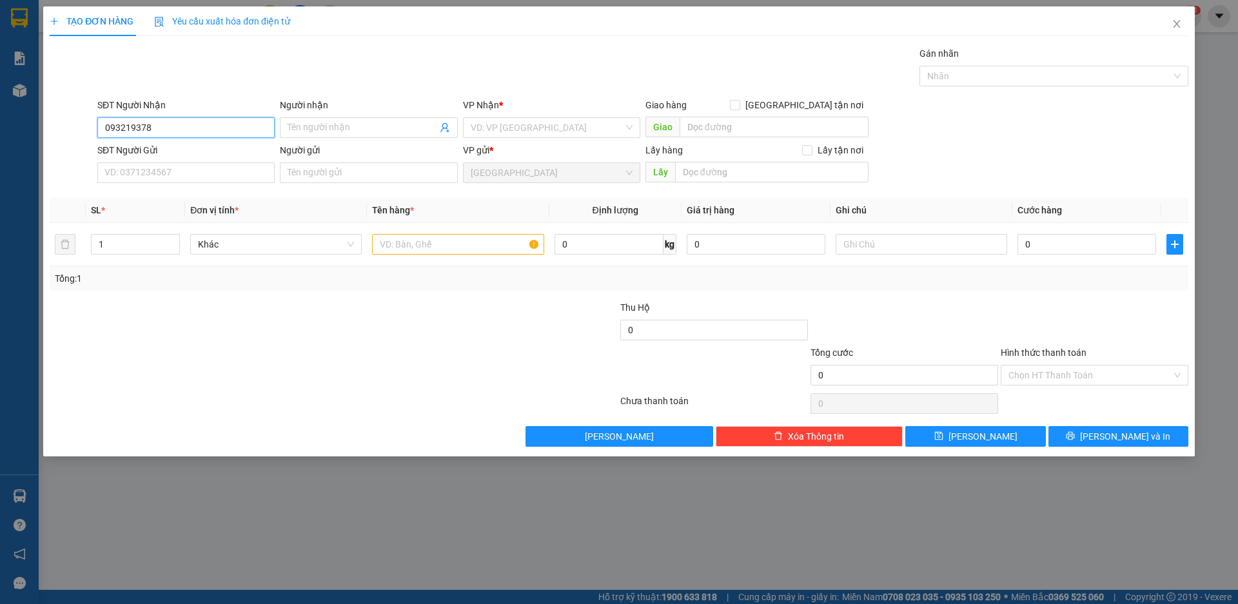
type input "0932193789"
click at [150, 153] on div "0932193789 - DƯƠNG" at bounding box center [186, 153] width 162 height 14
type input "DƯƠNG"
type input "0932193789"
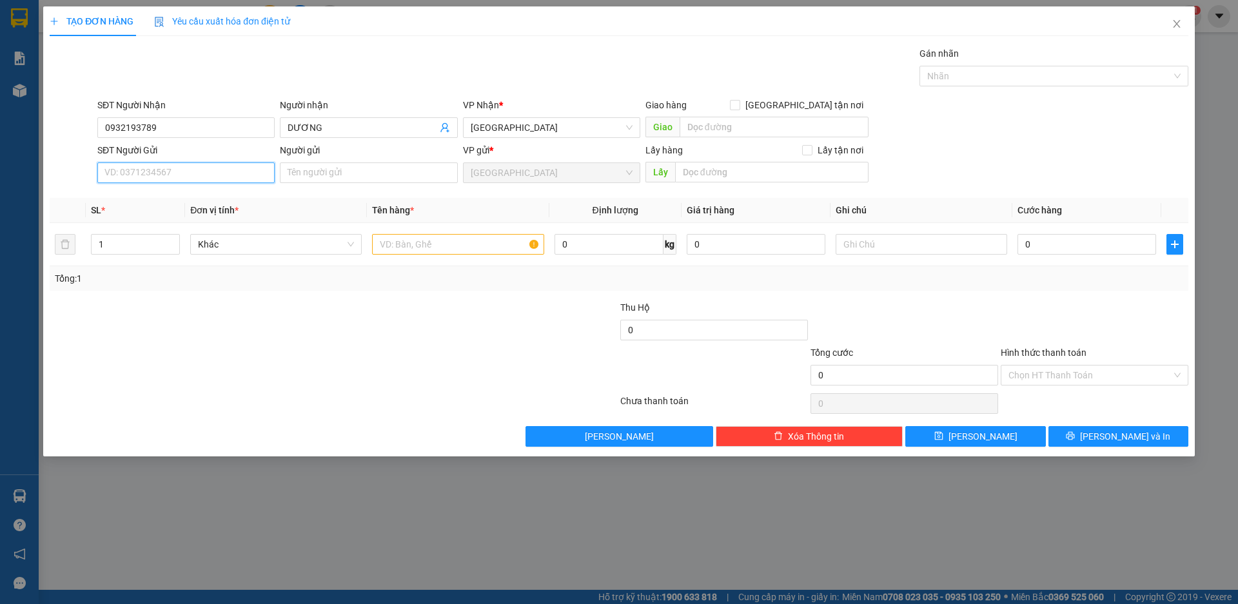
click at [162, 170] on input "SĐT Người Gửi" at bounding box center [185, 172] width 177 height 21
click at [164, 174] on input "SĐT Người Gửi" at bounding box center [185, 172] width 177 height 21
type input "0889203249"
click at [112, 197] on div "0889203249 - TUẤN" at bounding box center [186, 199] width 162 height 14
type input "TUẤN"
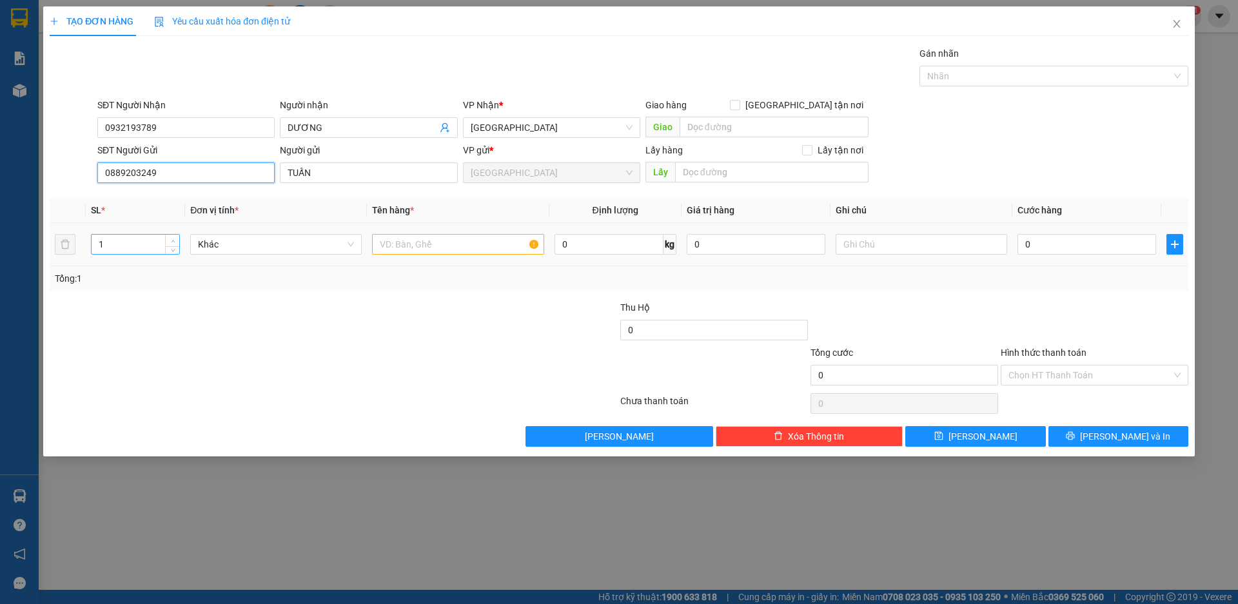
type input "0889203249"
click at [175, 239] on icon "up" at bounding box center [173, 241] width 5 height 5
type input "2"
click at [224, 242] on span "Khác" at bounding box center [276, 244] width 156 height 19
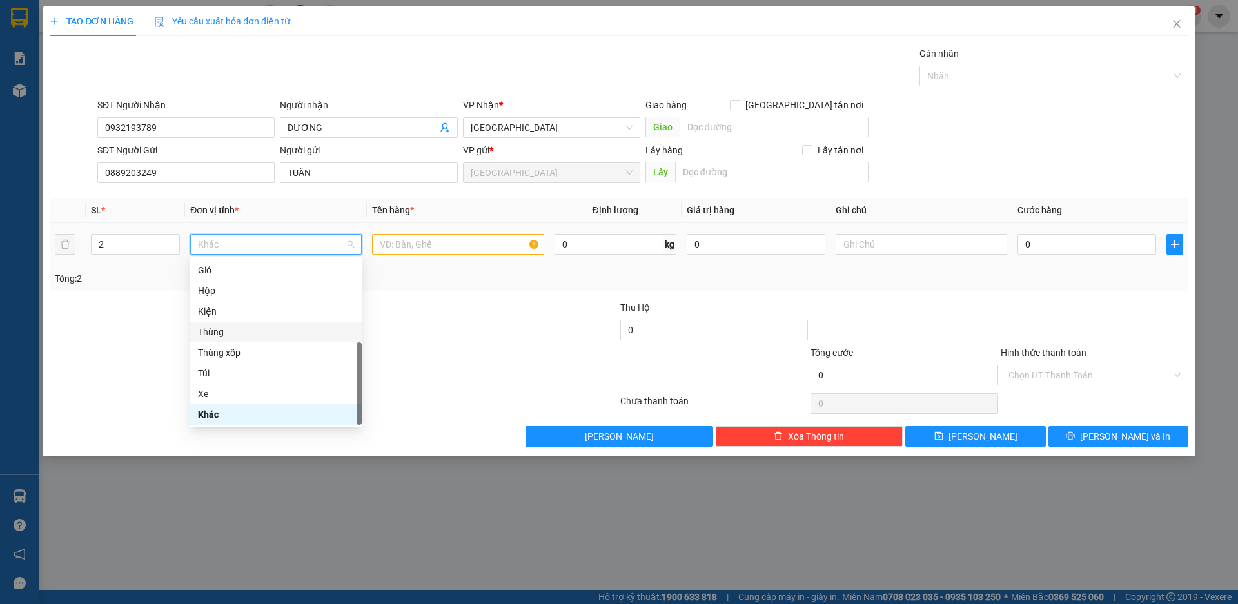
click at [236, 338] on div "Thùng" at bounding box center [276, 332] width 156 height 14
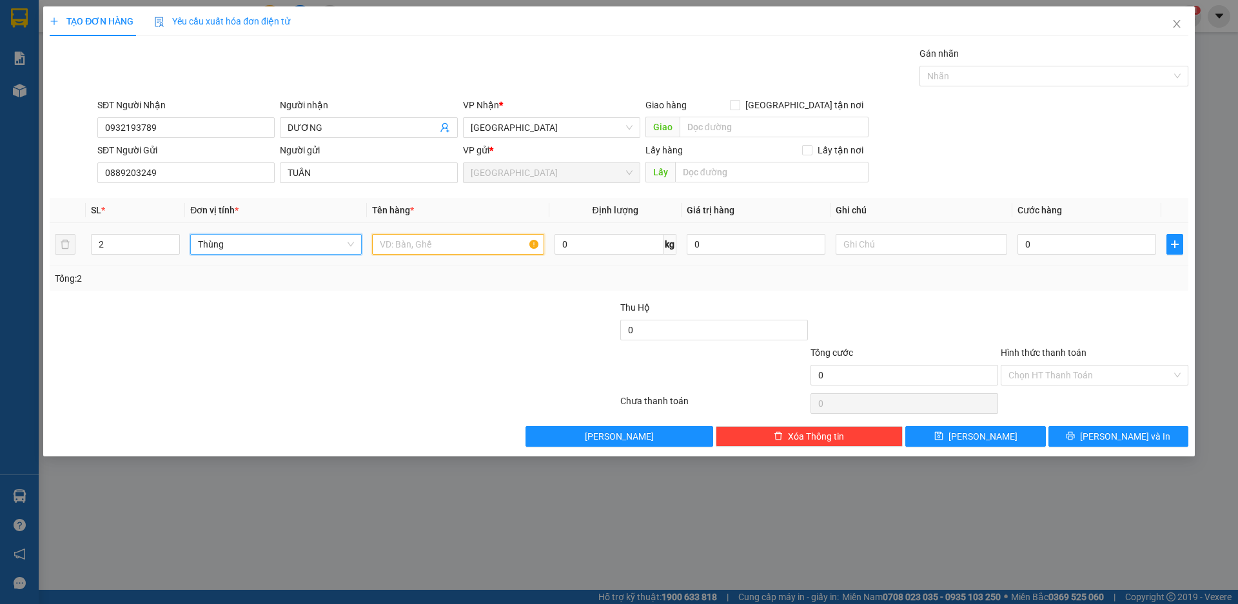
click at [403, 246] on input "text" at bounding box center [458, 244] width 172 height 21
type input "D"
type input "[GEOGRAPHIC_DATA]"
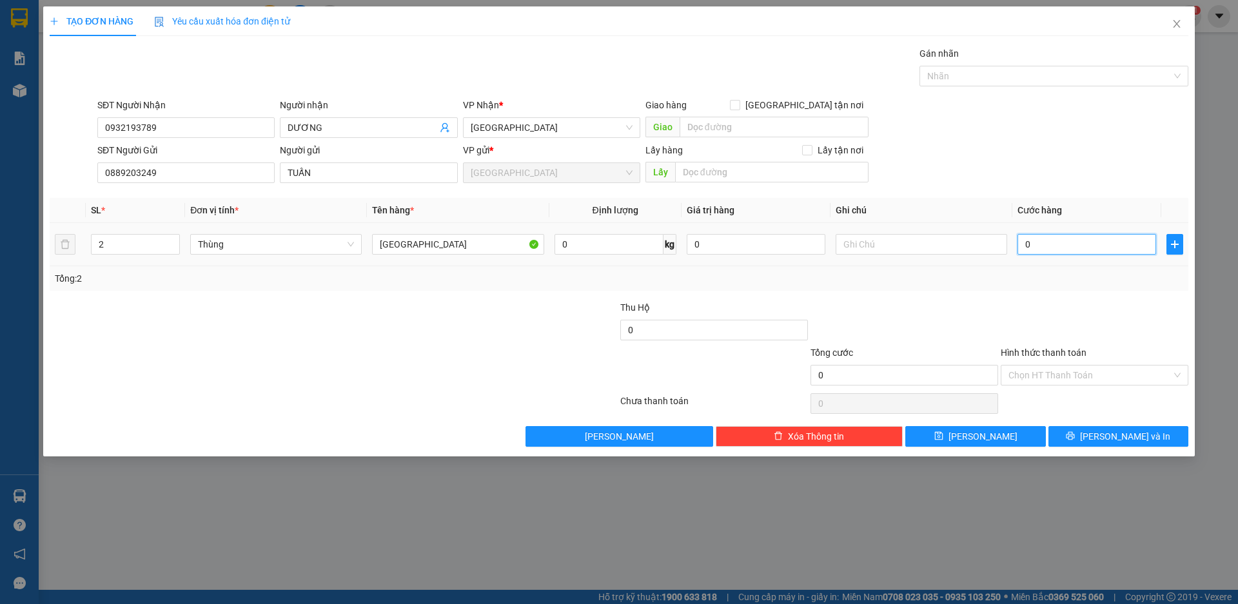
click at [1067, 245] on input "0" at bounding box center [1087, 244] width 139 height 21
type input "1"
type input "10"
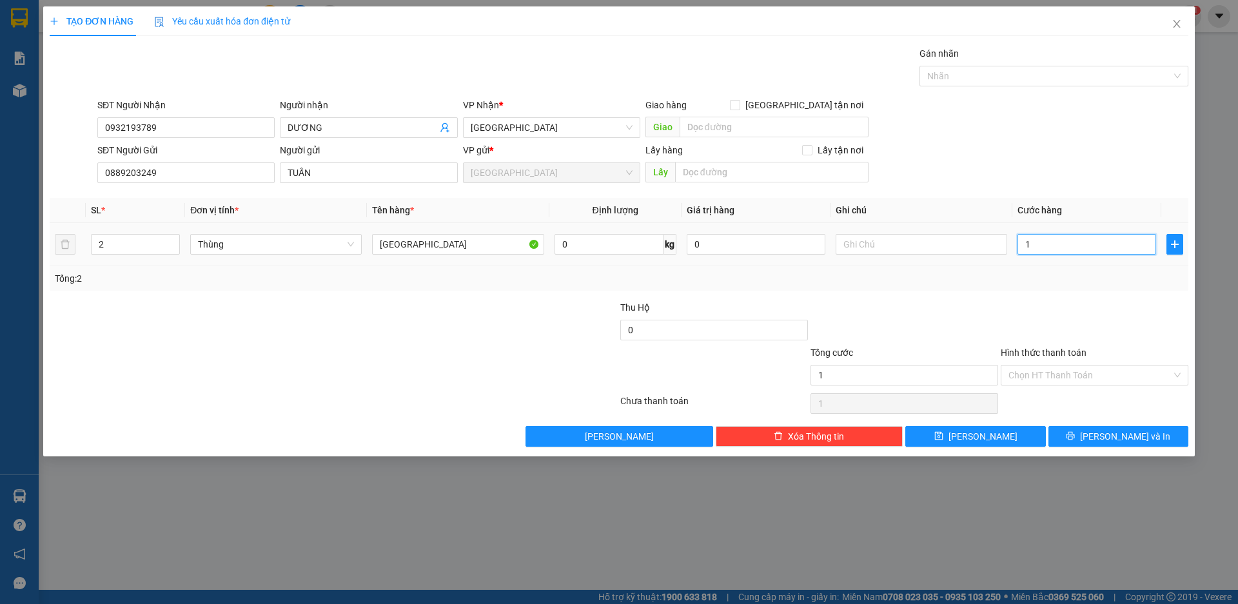
type input "10"
type input "100"
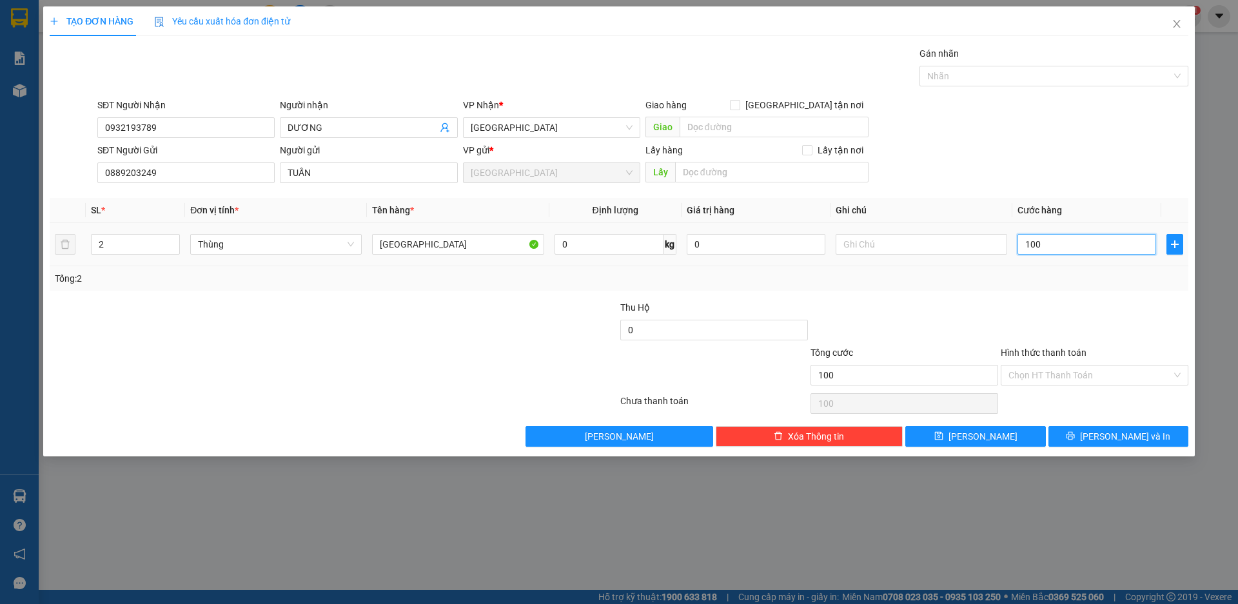
type input "1.000"
type input "10.000"
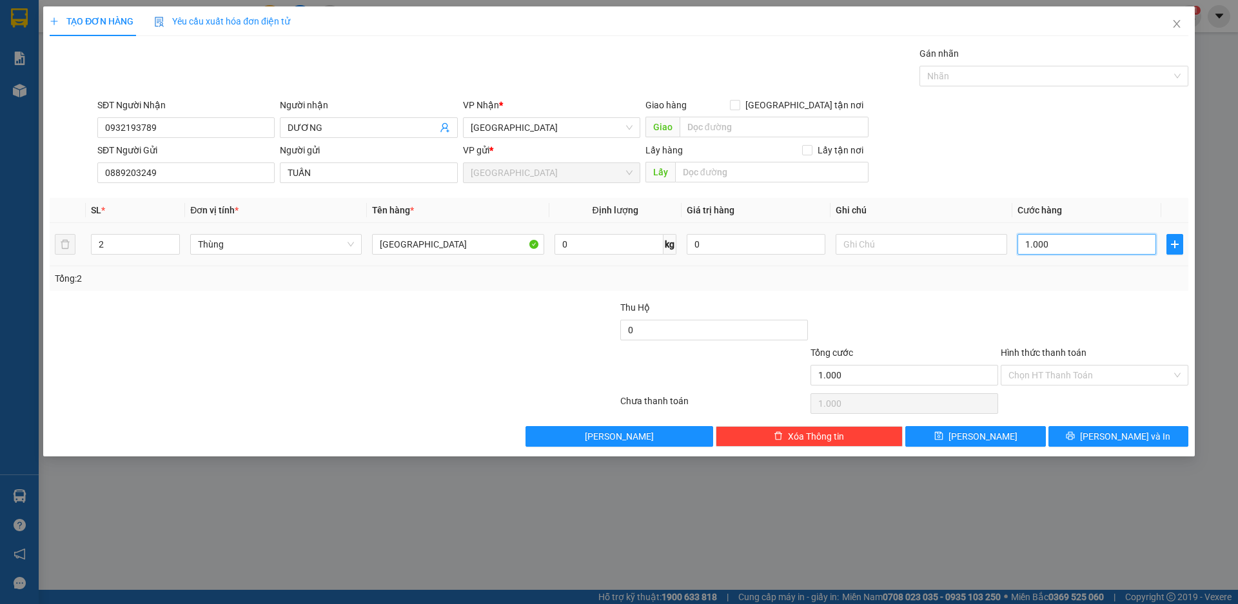
type input "10.000"
type input "100.000"
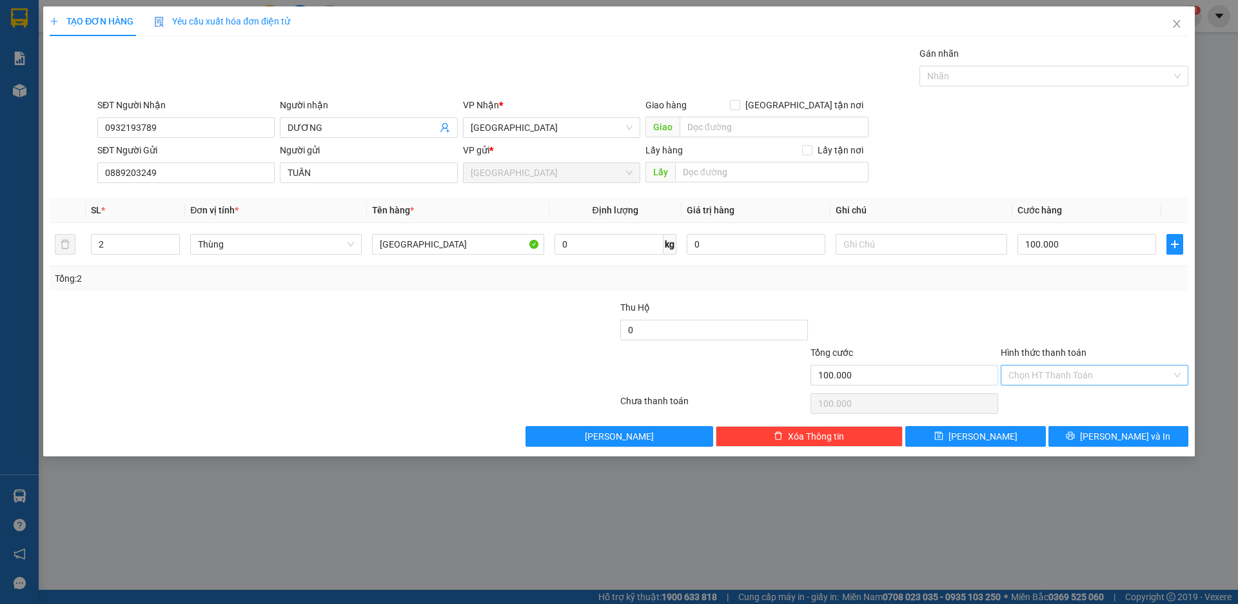
click at [1051, 369] on input "Hình thức thanh toán" at bounding box center [1090, 375] width 163 height 19
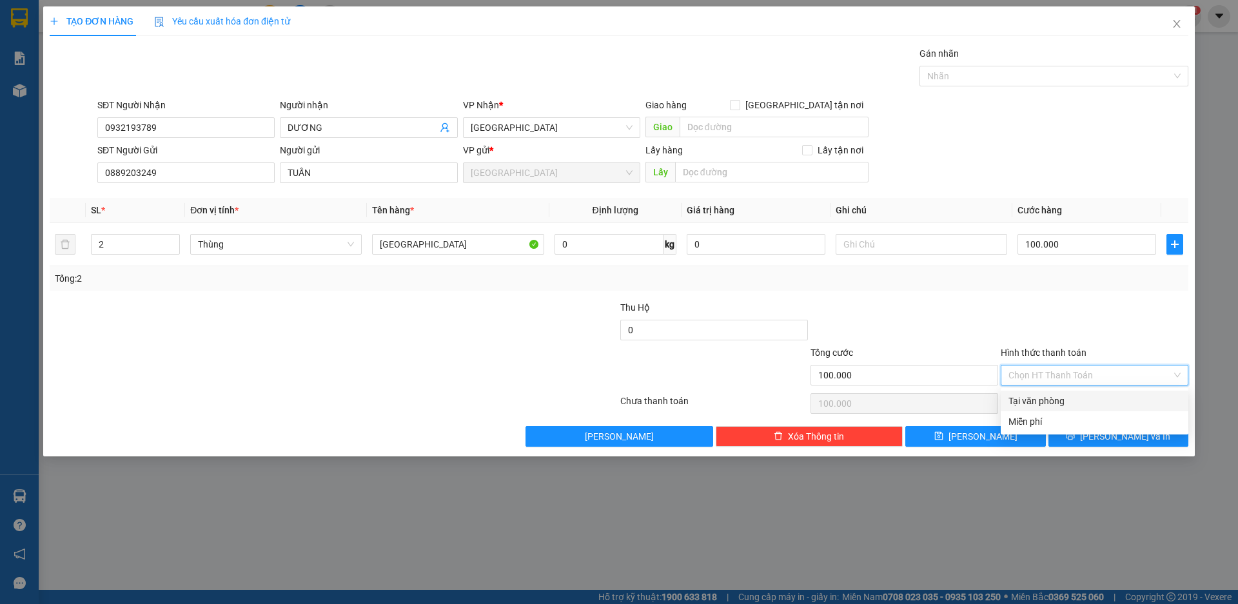
click at [1048, 406] on div "Tại văn phòng" at bounding box center [1095, 401] width 172 height 14
type input "0"
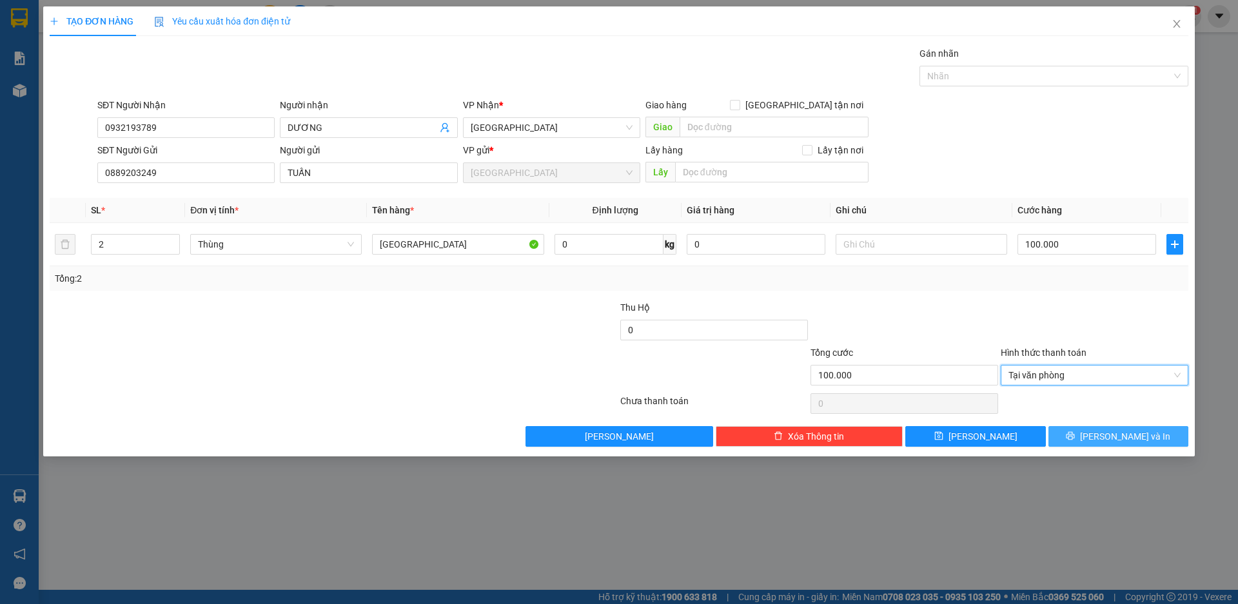
click at [1119, 442] on span "[PERSON_NAME] và In" at bounding box center [1125, 436] width 90 height 14
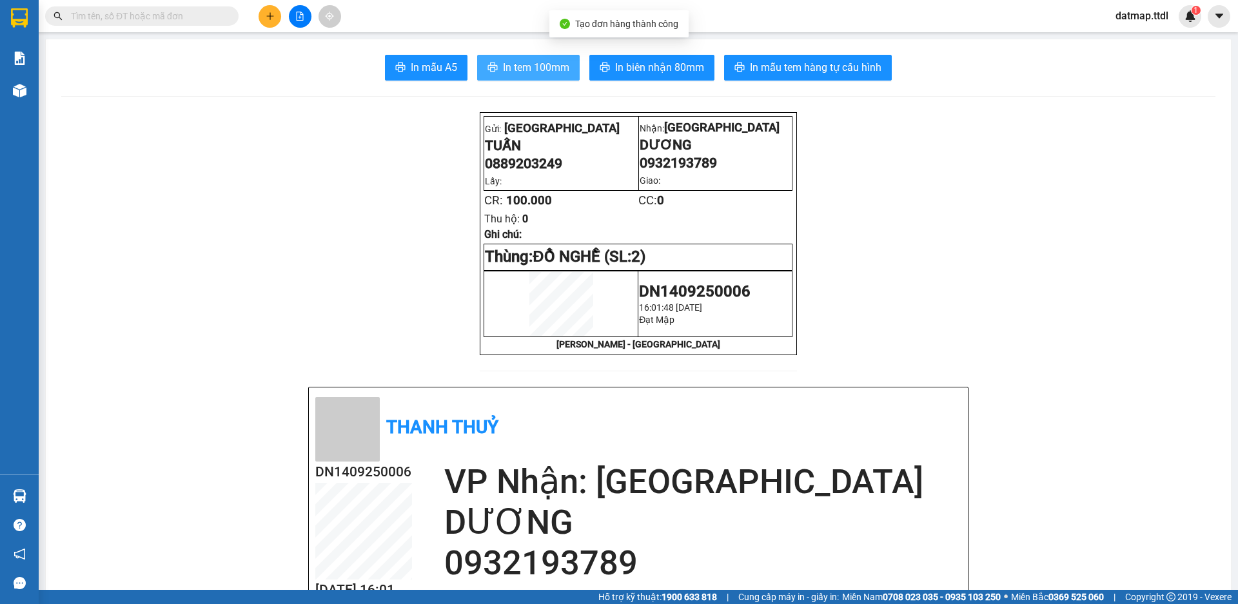
click at [550, 68] on span "In tem 100mm" at bounding box center [536, 67] width 66 height 16
drag, startPoint x: 535, startPoint y: 61, endPoint x: 529, endPoint y: 70, distance: 10.4
click at [531, 63] on span "In tem 100mm" at bounding box center [536, 67] width 66 height 16
